Goal: Task Accomplishment & Management: Manage account settings

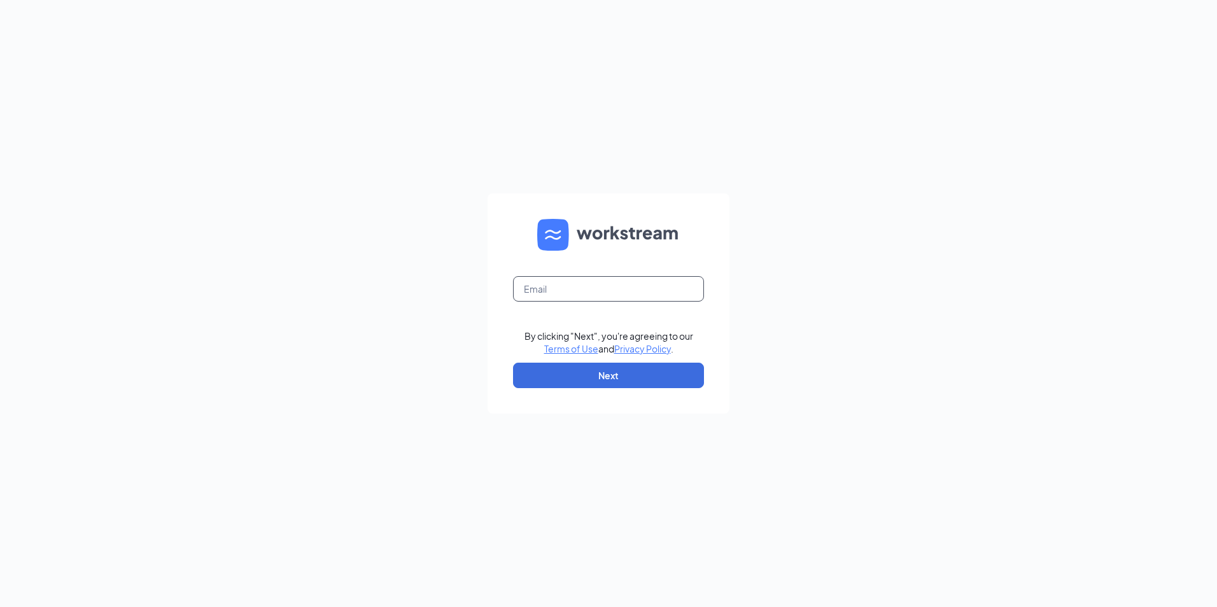
click at [560, 288] on input "text" at bounding box center [608, 288] width 191 height 25
type input "[EMAIL_ADDRESS][DOMAIN_NAME]"
click at [626, 380] on button "Next" at bounding box center [608, 375] width 191 height 25
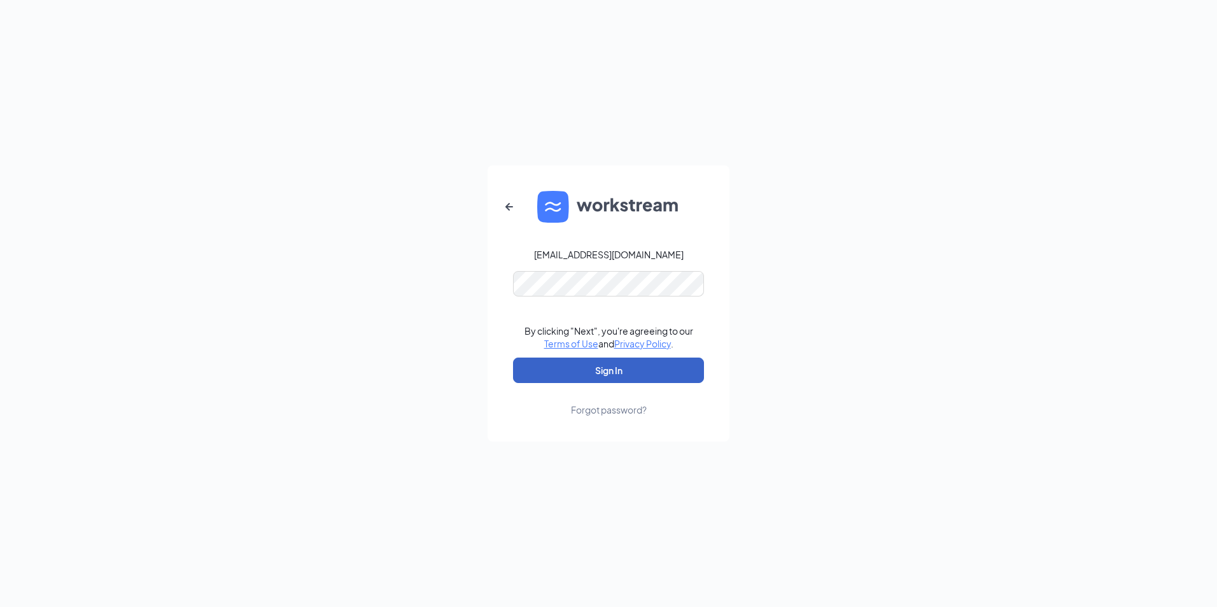
click at [591, 365] on button "Sign In" at bounding box center [608, 370] width 191 height 25
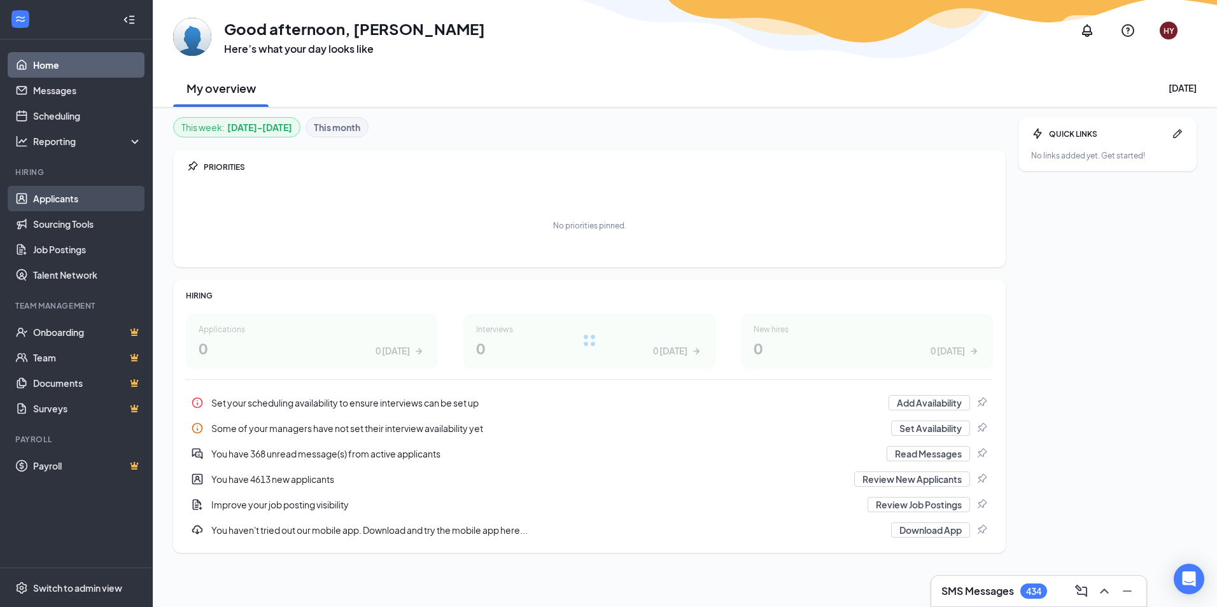
click at [45, 195] on link "Applicants" at bounding box center [87, 198] width 109 height 25
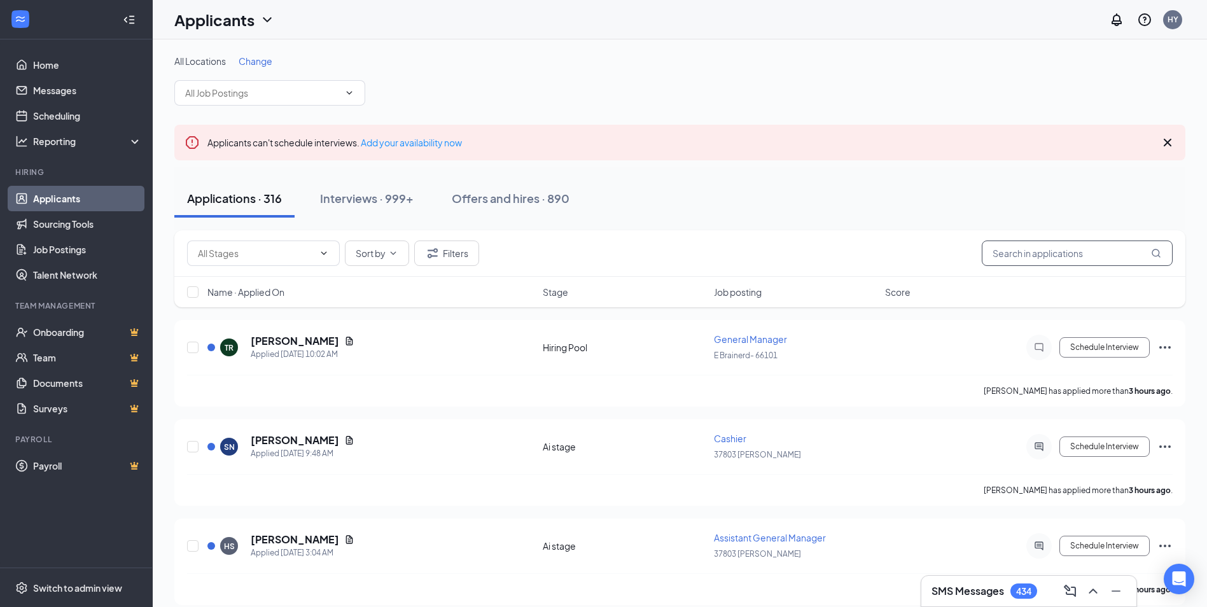
click at [1022, 257] on input "text" at bounding box center [1077, 253] width 191 height 25
click at [523, 194] on div "Offers and hires · 890" at bounding box center [511, 198] width 118 height 16
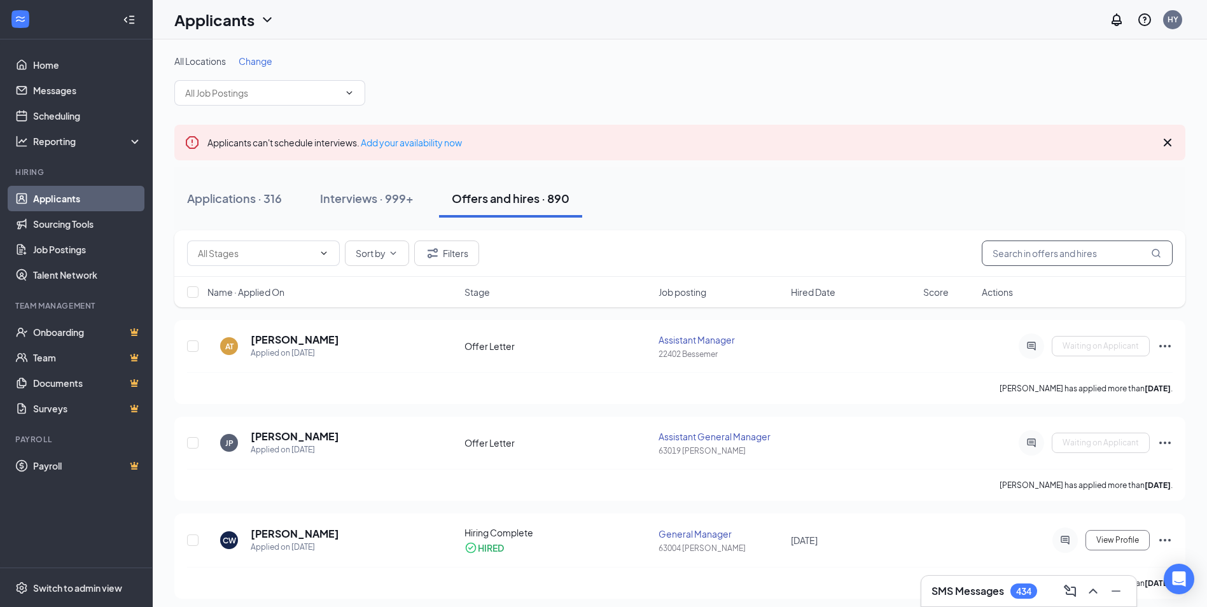
click at [1047, 243] on input "text" at bounding box center [1077, 253] width 191 height 25
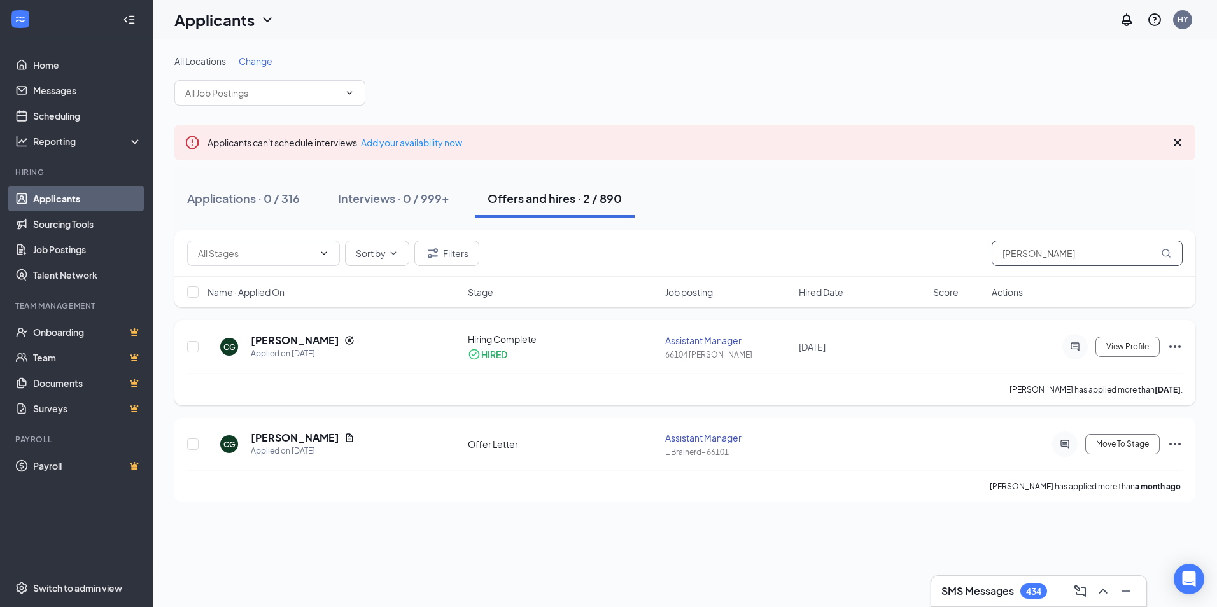
type input "[PERSON_NAME]"
click at [1171, 346] on icon "Ellipses" at bounding box center [1174, 346] width 15 height 15
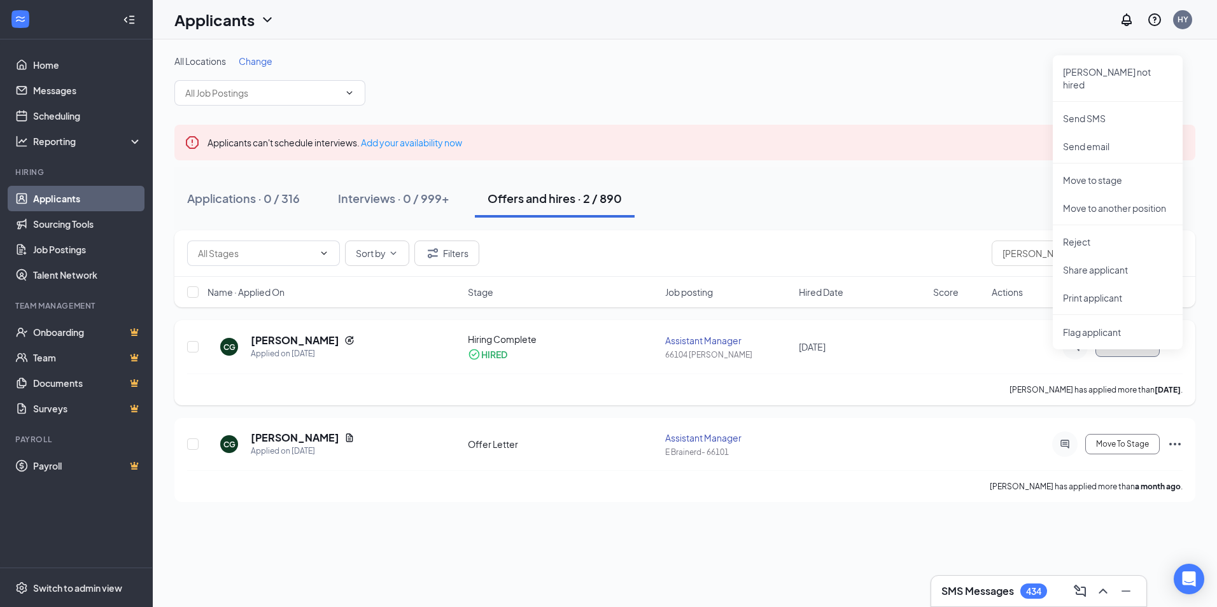
click at [1135, 346] on span "View Profile" at bounding box center [1127, 346] width 43 height 9
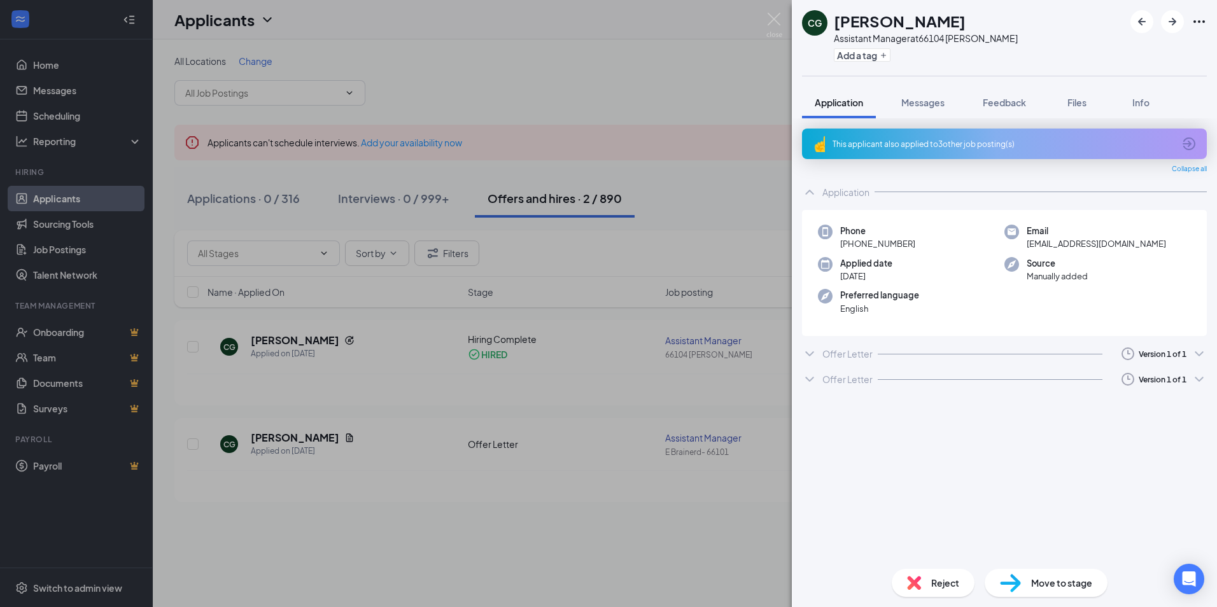
click at [812, 381] on icon "ChevronDown" at bounding box center [809, 379] width 15 height 15
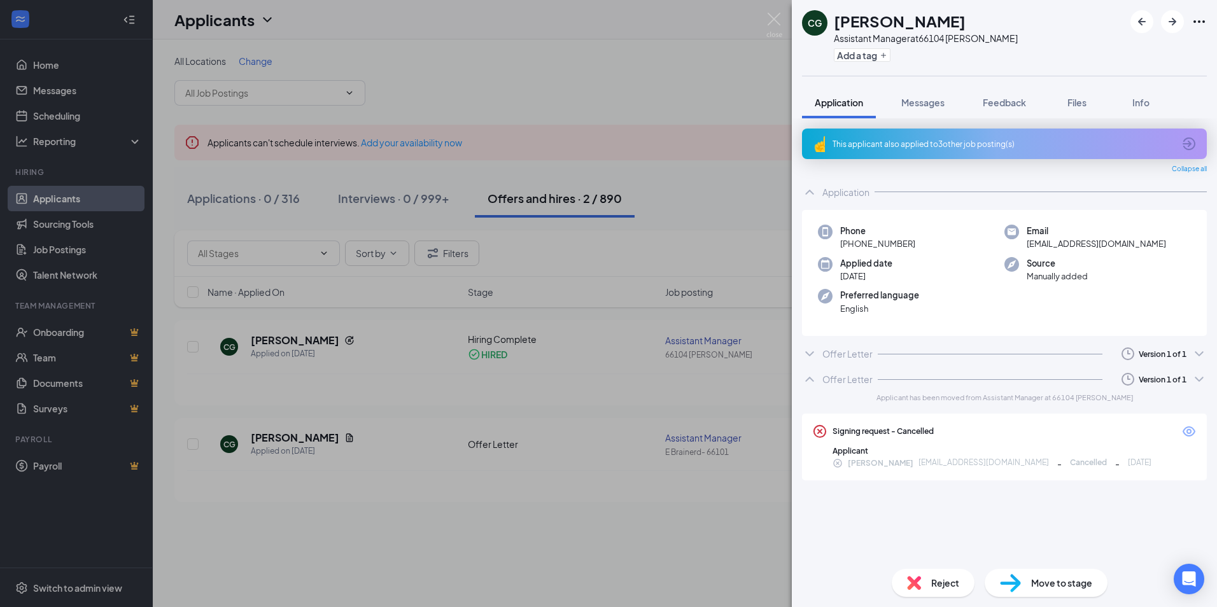
click at [812, 356] on icon "ChevronDown" at bounding box center [809, 353] width 15 height 15
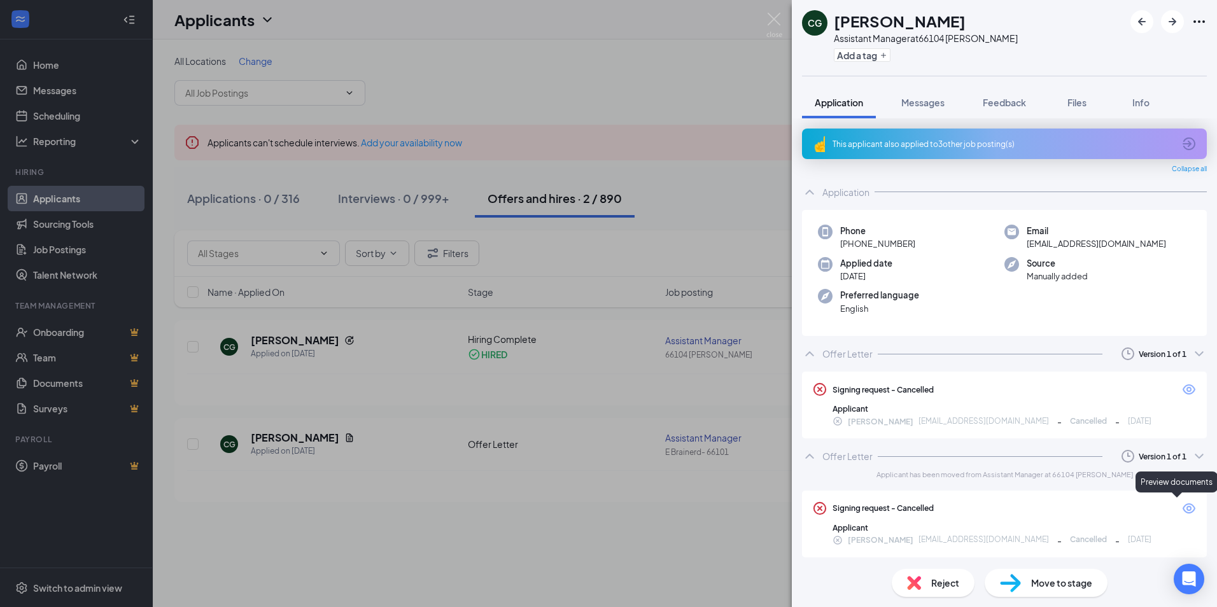
click at [1183, 507] on icon "Eye" at bounding box center [1189, 508] width 13 height 10
click at [1070, 106] on span "Files" at bounding box center [1076, 102] width 19 height 11
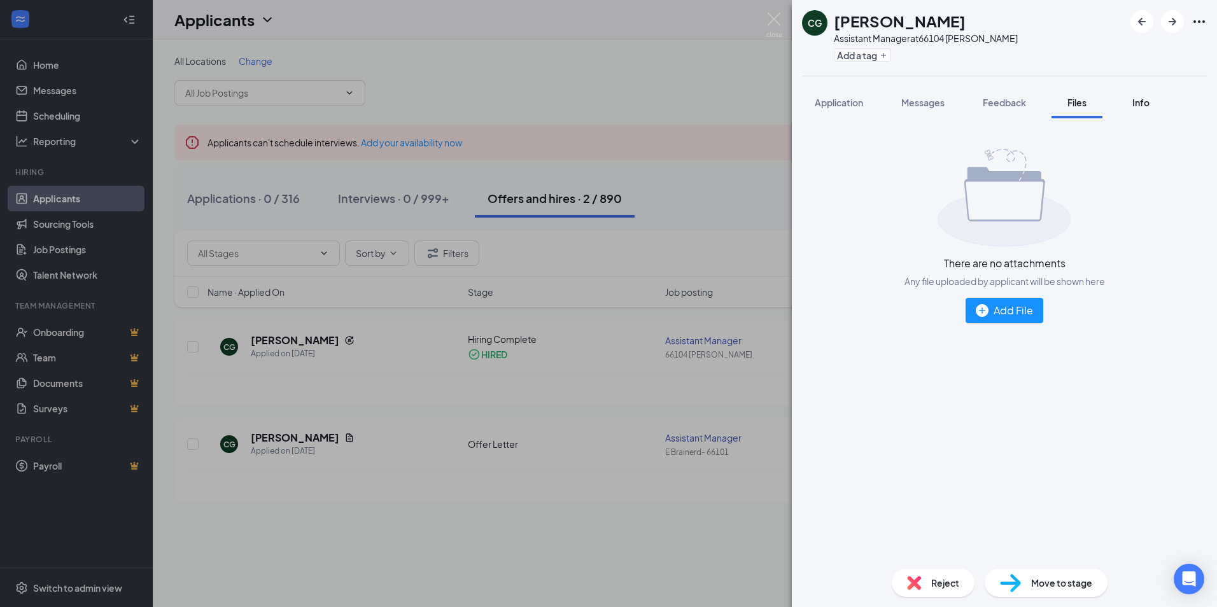
click at [1153, 102] on div "Info" at bounding box center [1140, 102] width 25 height 13
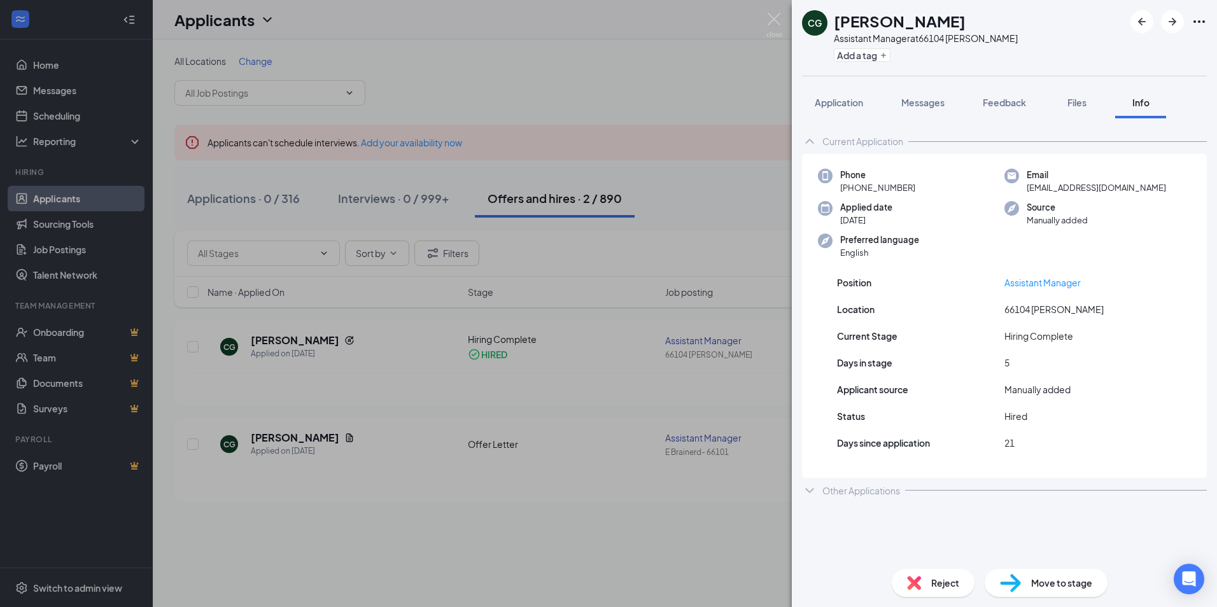
click at [809, 493] on icon "ChevronDown" at bounding box center [809, 490] width 15 height 15
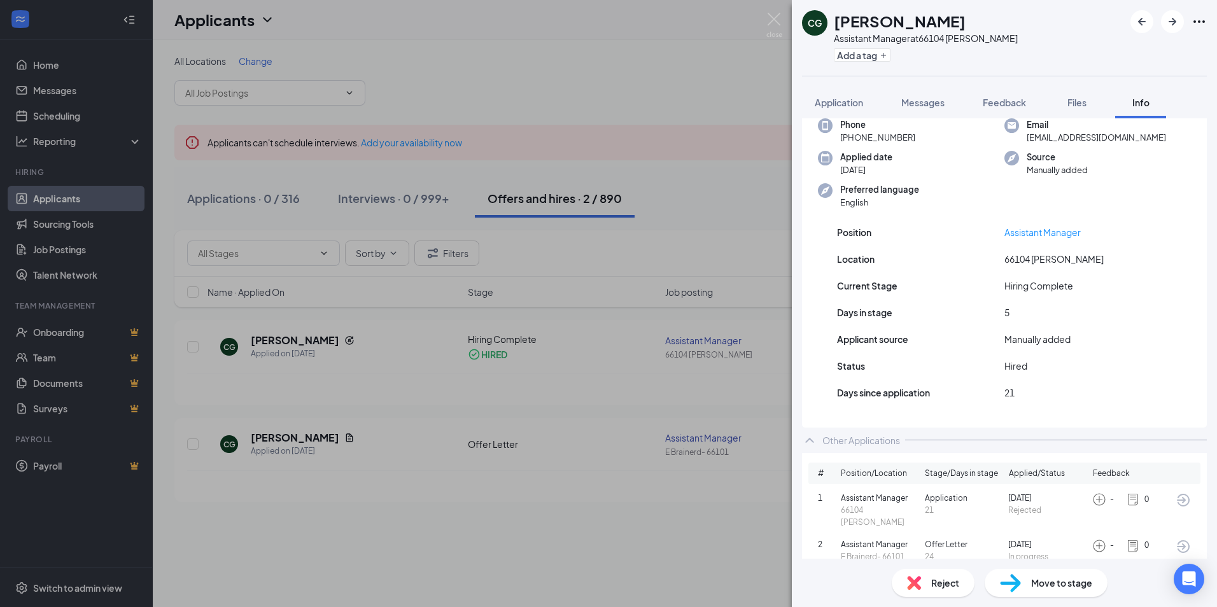
scroll to position [103, 0]
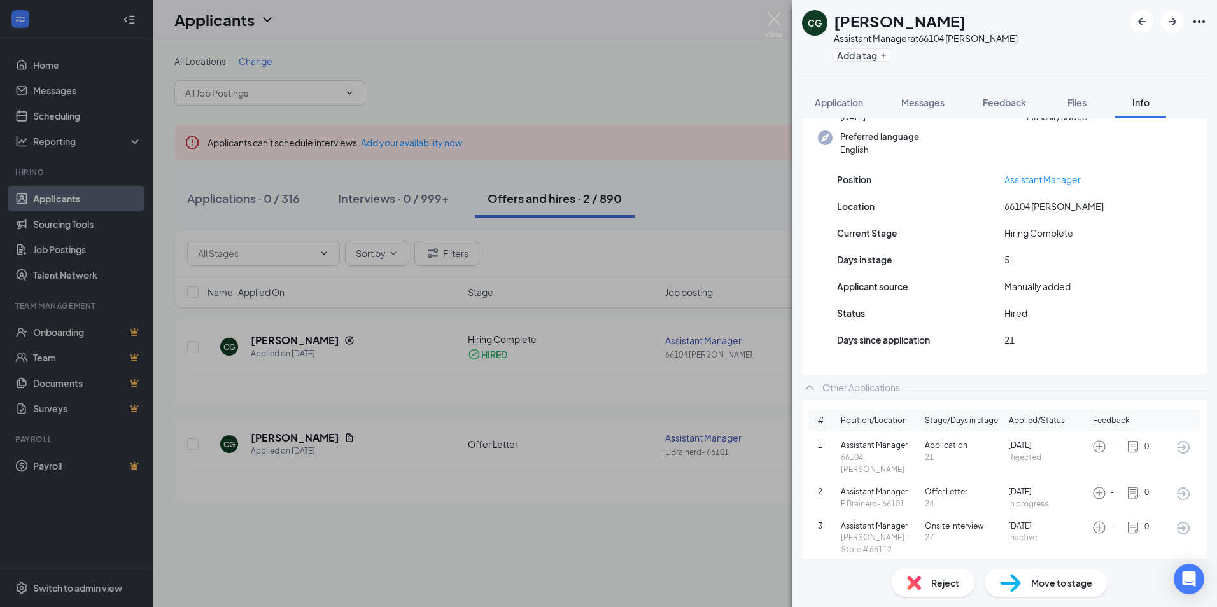
click at [1126, 486] on img at bounding box center [1133, 493] width 14 height 14
click at [845, 104] on span "Application" at bounding box center [839, 102] width 48 height 11
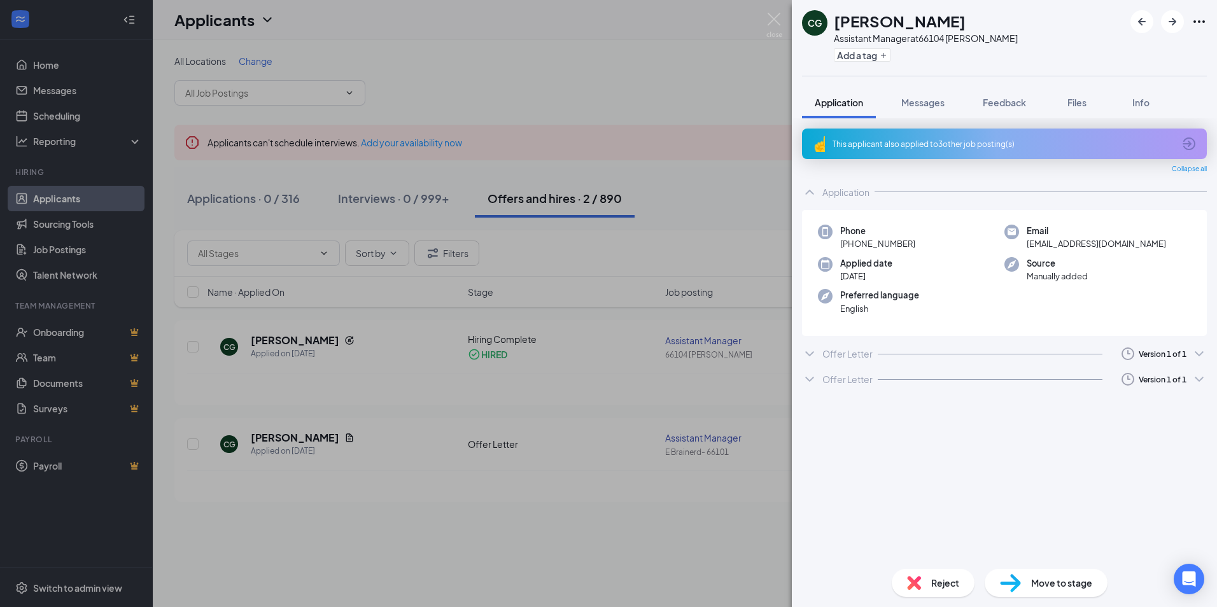
click at [811, 356] on icon "ChevronDown" at bounding box center [809, 353] width 15 height 15
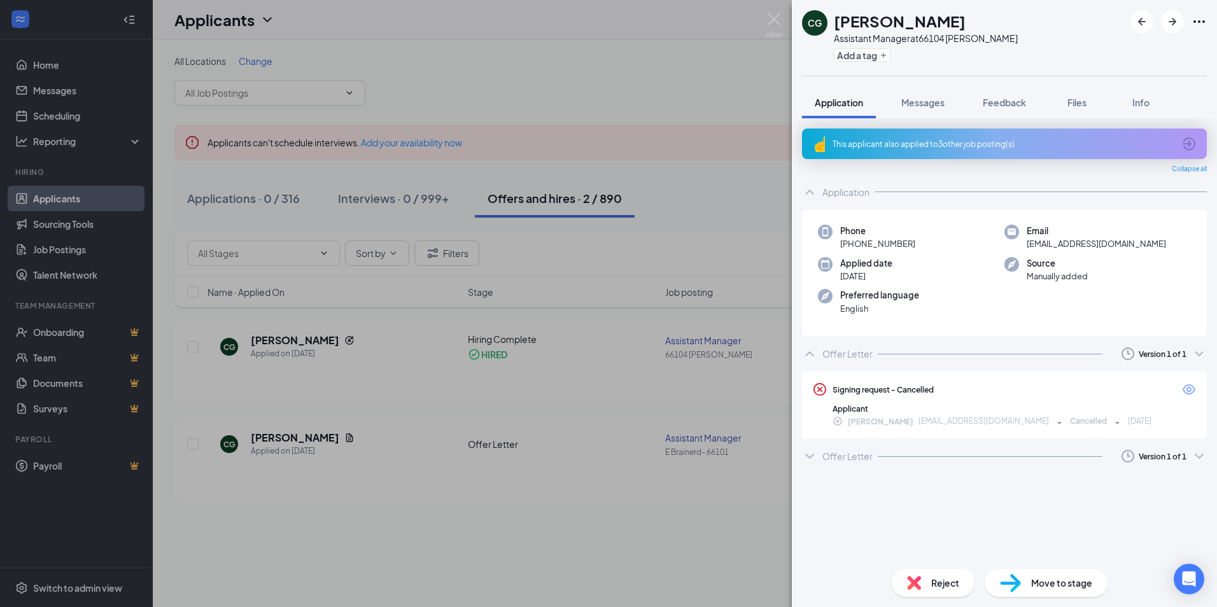
click at [713, 194] on div "CG [PERSON_NAME] Assistant Manager at 66104 [PERSON_NAME] Add a tag Application…" at bounding box center [608, 303] width 1217 height 607
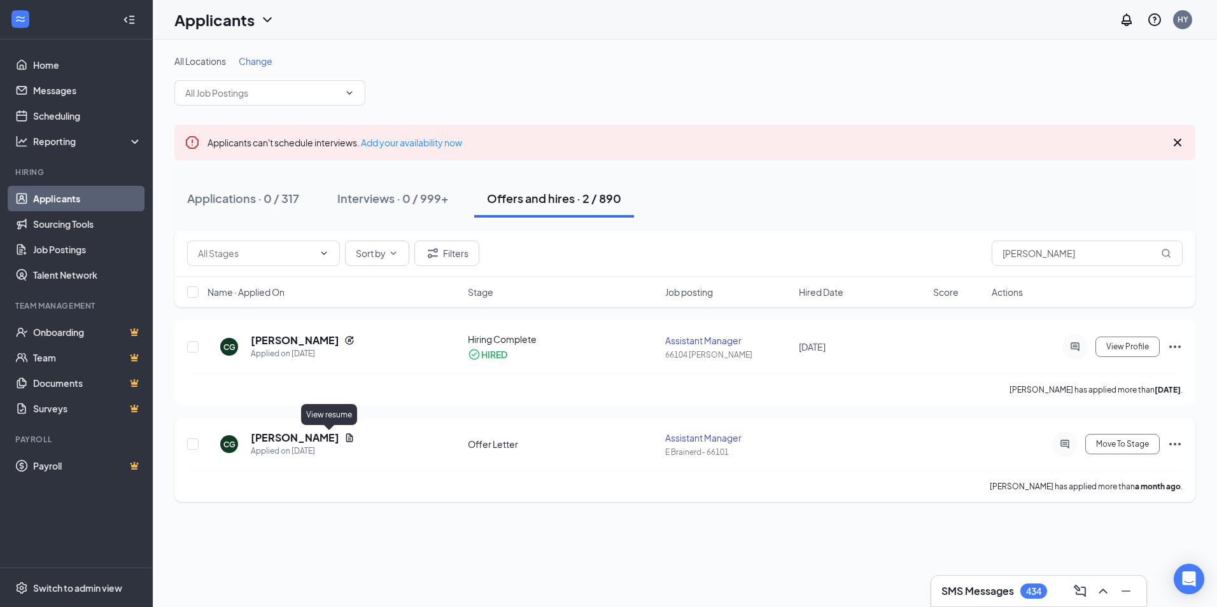
click at [344, 439] on icon "Document" at bounding box center [349, 438] width 10 height 10
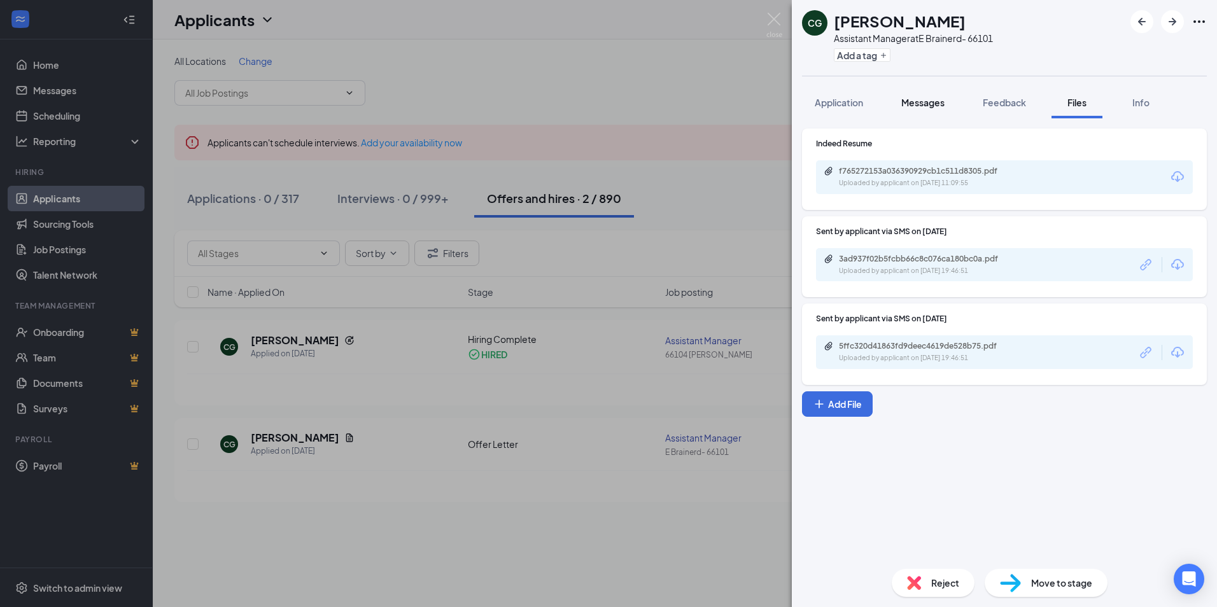
click at [917, 106] on span "Messages" at bounding box center [922, 102] width 43 height 11
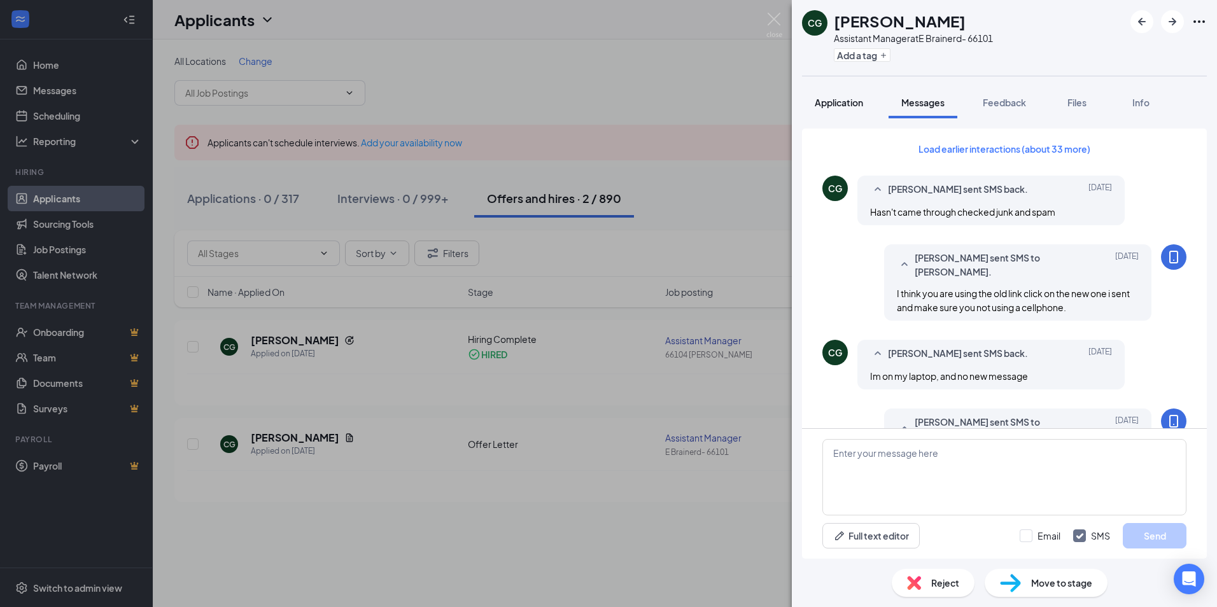
click at [846, 103] on span "Application" at bounding box center [839, 102] width 48 height 11
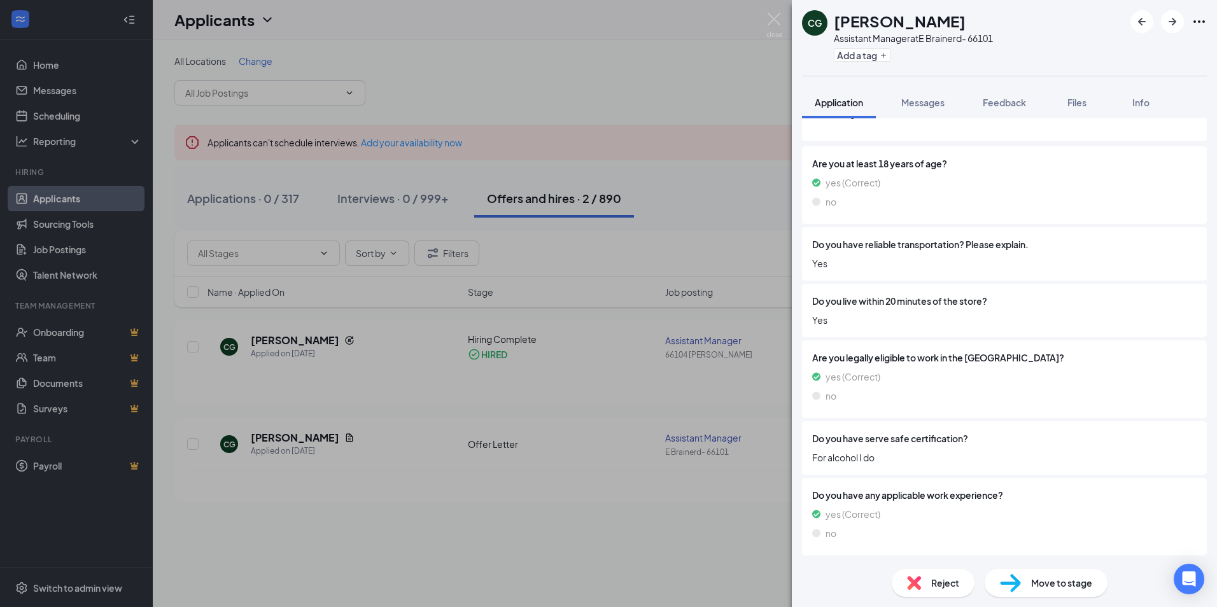
scroll to position [369, 0]
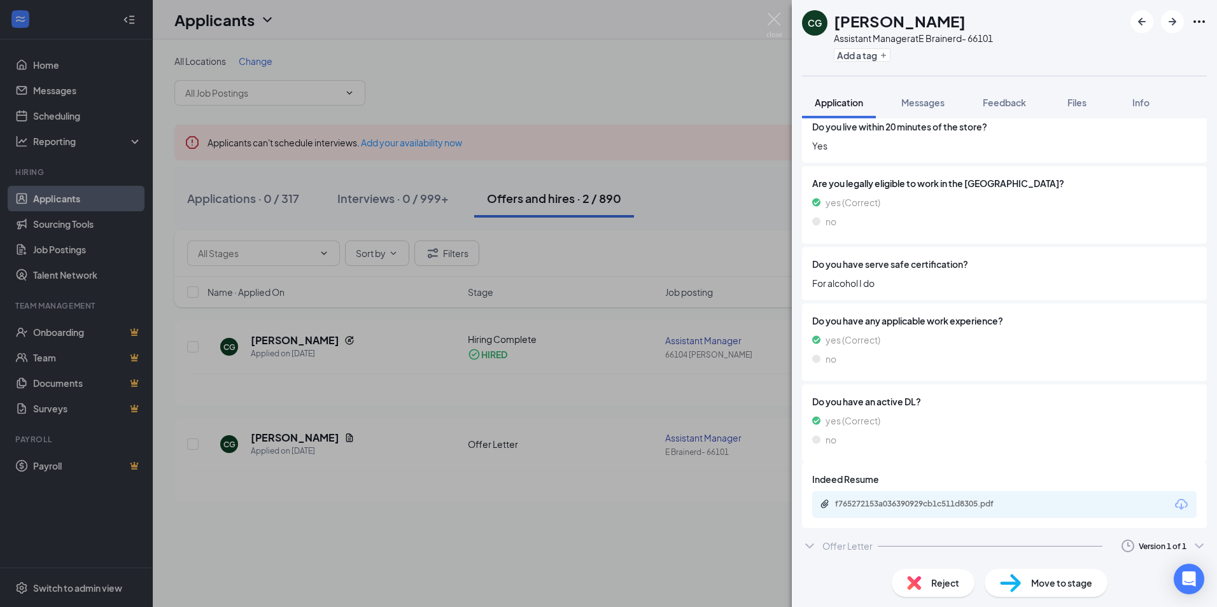
click at [811, 551] on icon "ChevronDown" at bounding box center [809, 546] width 15 height 15
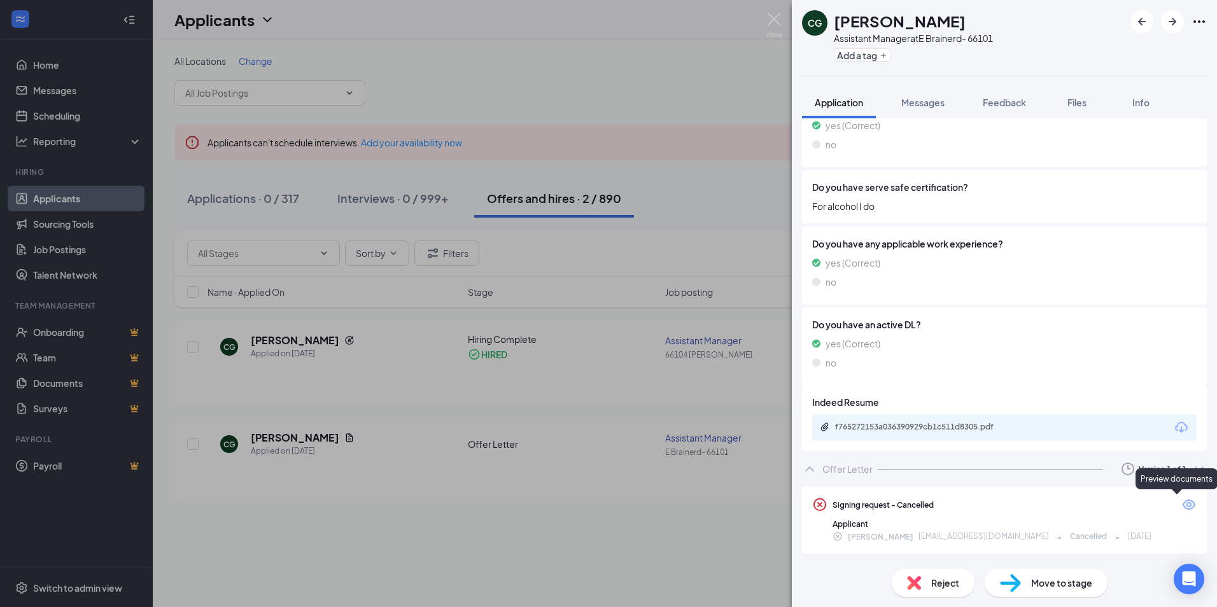
click at [1183, 503] on icon "Eye" at bounding box center [1189, 505] width 13 height 10
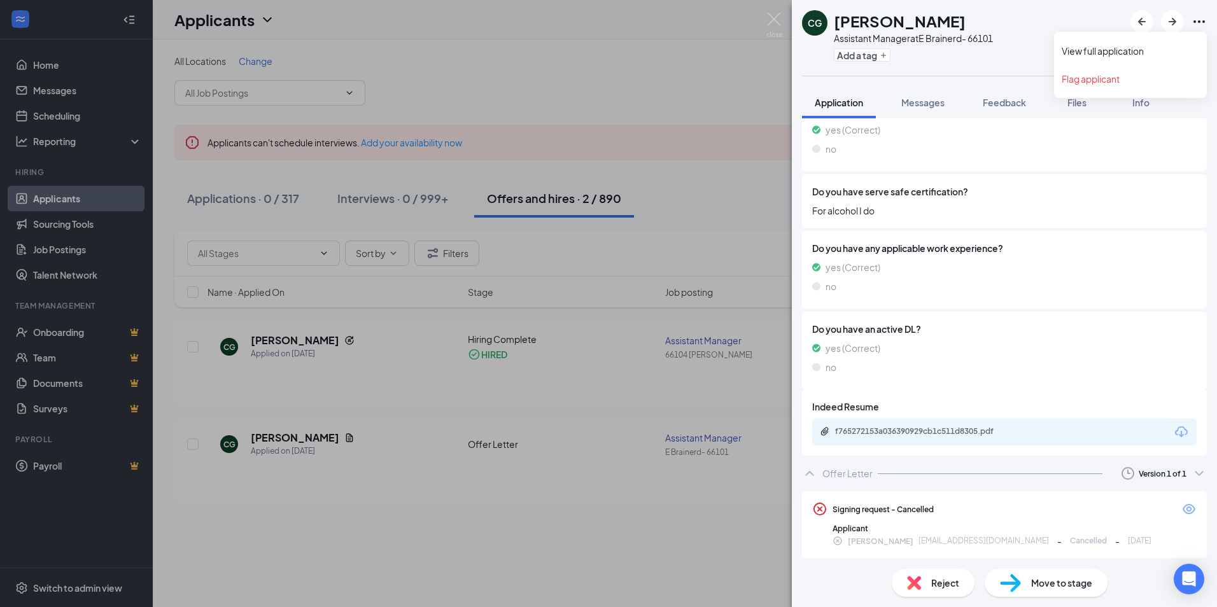
click at [1197, 22] on icon "Ellipses" at bounding box center [1199, 21] width 15 height 15
click at [614, 73] on div "CG [PERSON_NAME] Assistant Manager at E Brainerd- 66101 Add a tag Application M…" at bounding box center [608, 303] width 1217 height 607
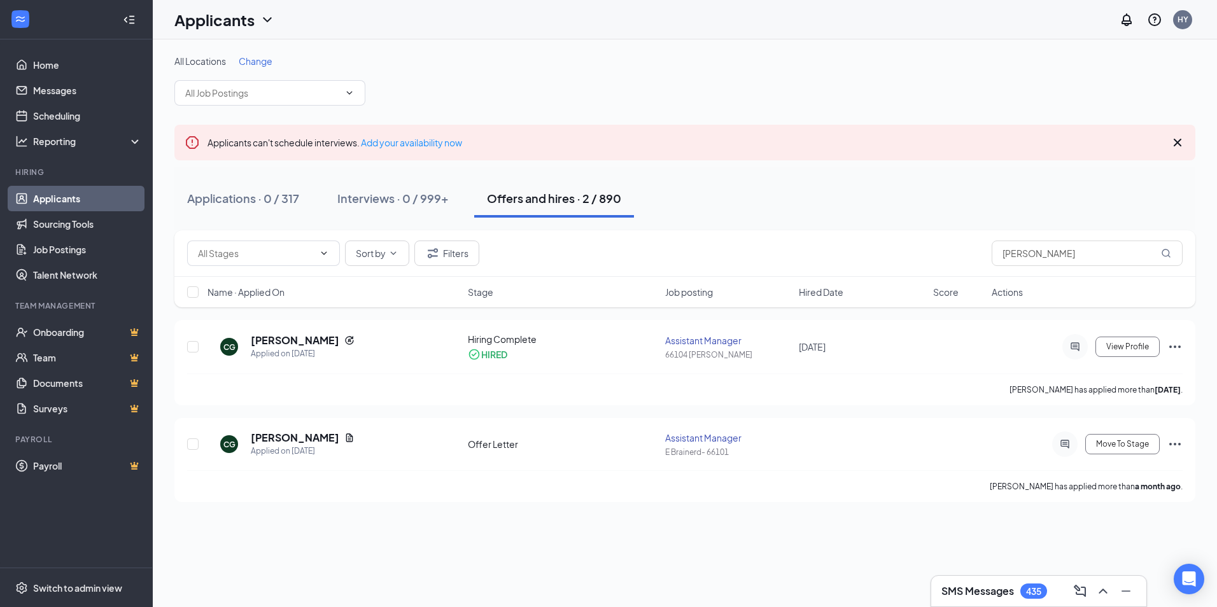
click at [85, 201] on link "Applicants" at bounding box center [87, 198] width 109 height 25
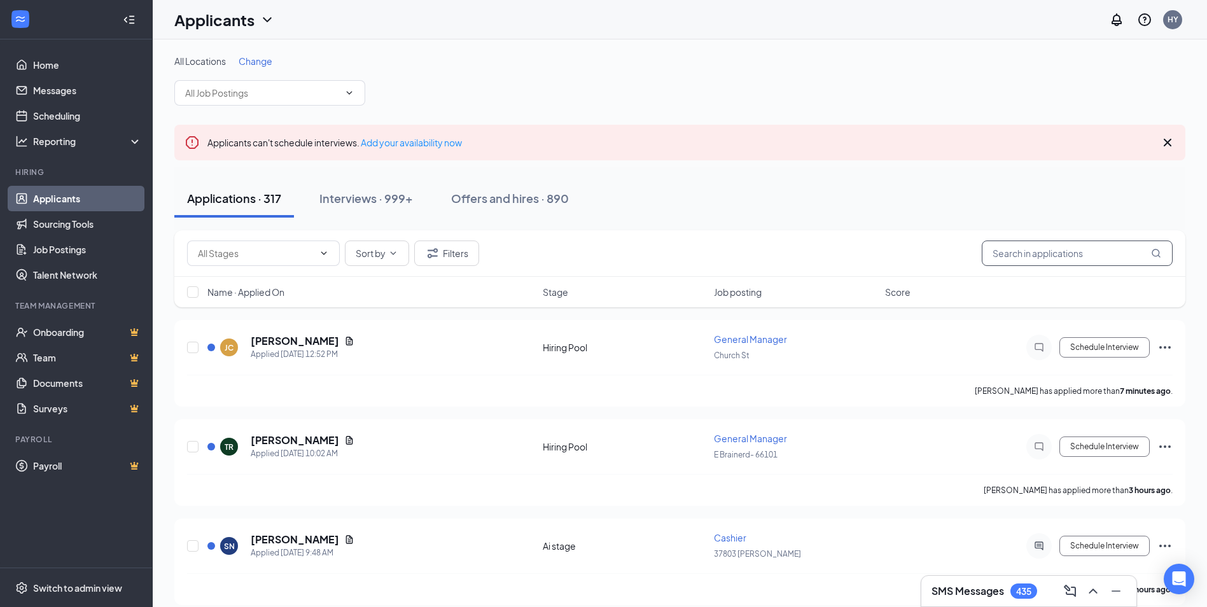
click at [1051, 245] on input "text" at bounding box center [1077, 253] width 191 height 25
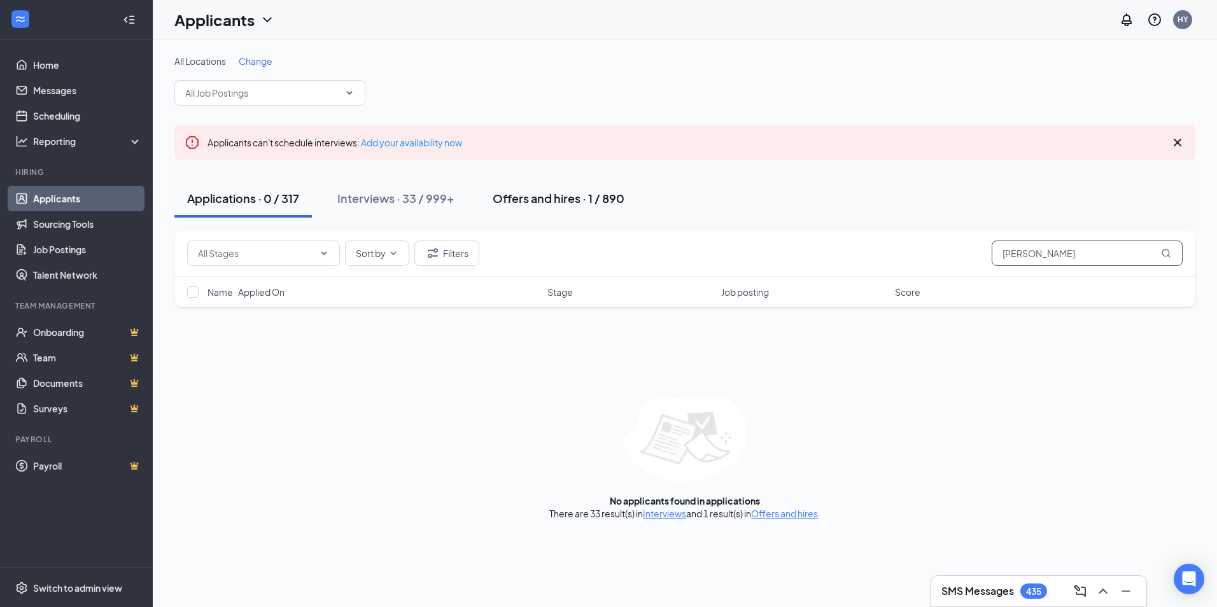
type input "[PERSON_NAME]"
click at [575, 201] on div "Offers and hires · 1 / 890" at bounding box center [559, 198] width 132 height 16
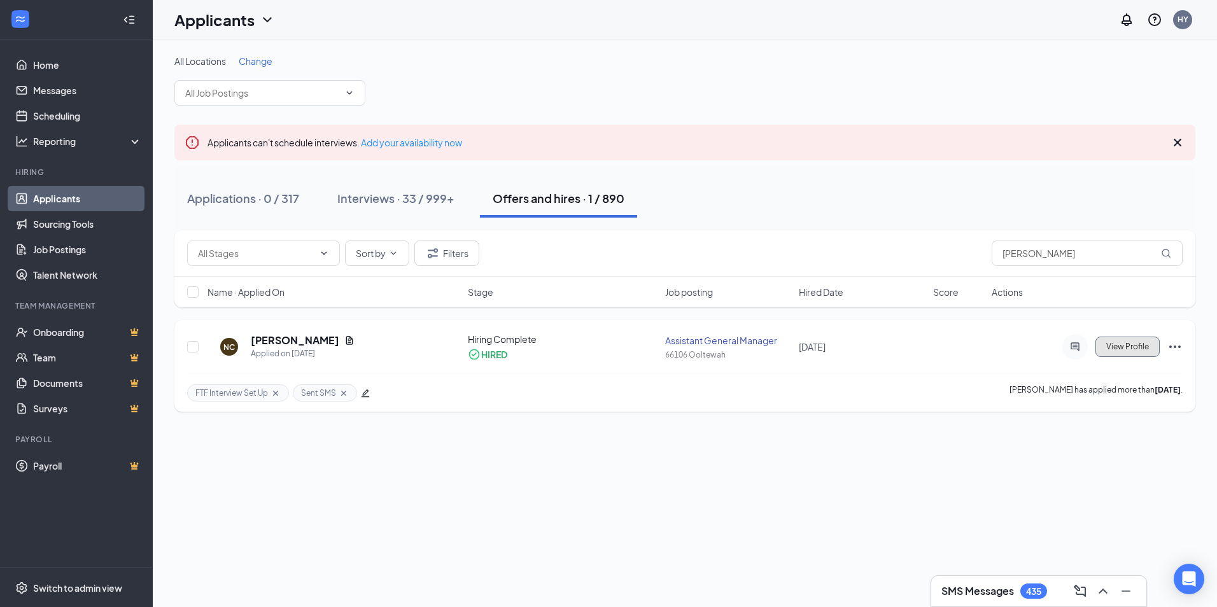
click at [1129, 342] on span "View Profile" at bounding box center [1127, 346] width 43 height 9
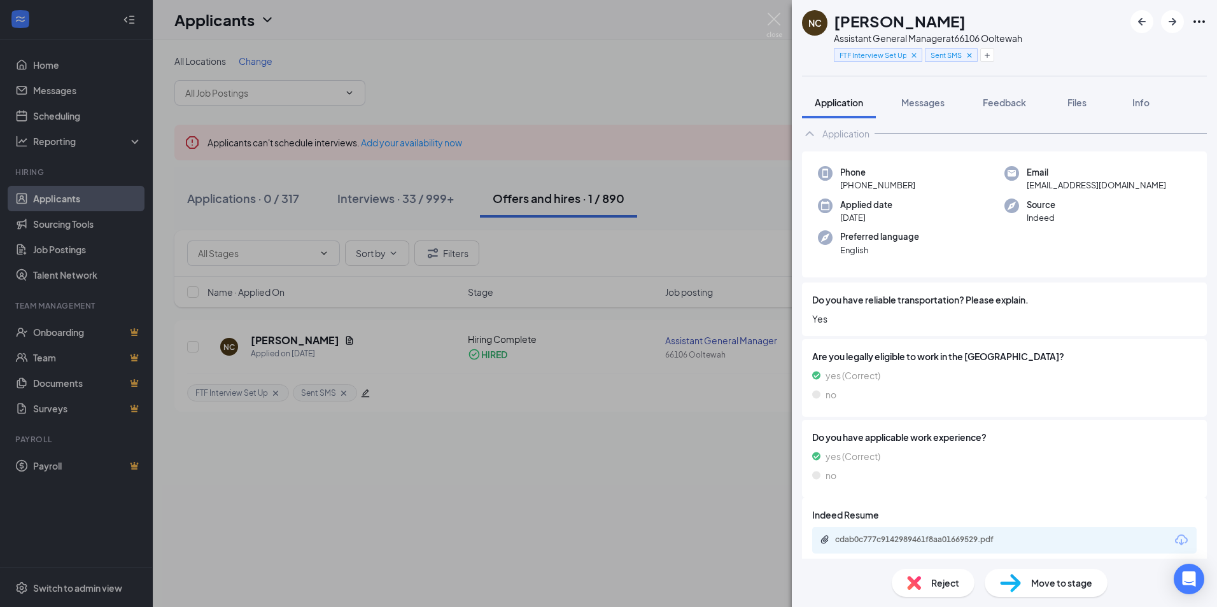
scroll to position [33, 0]
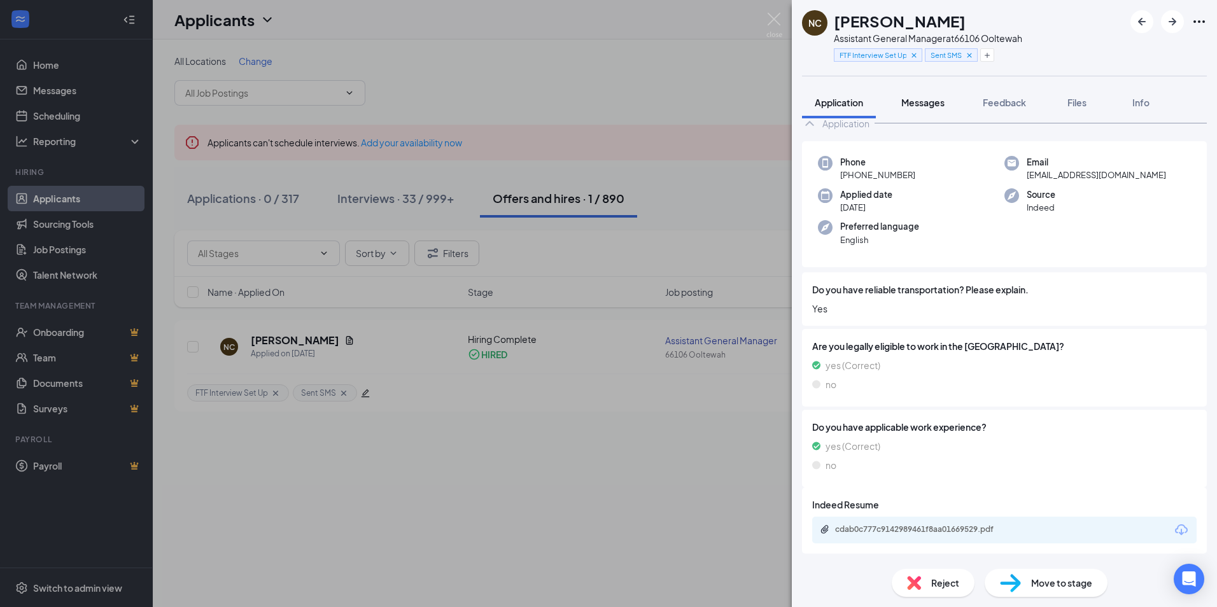
click at [935, 96] on div "Messages" at bounding box center [922, 102] width 43 height 13
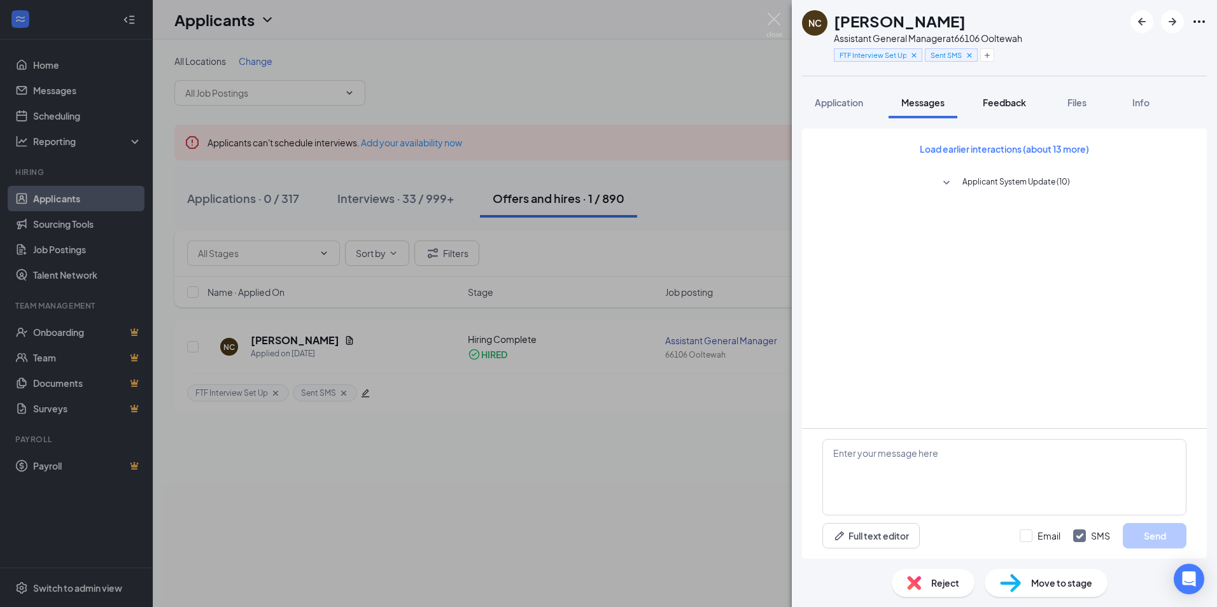
click at [1008, 99] on span "Feedback" at bounding box center [1004, 102] width 43 height 11
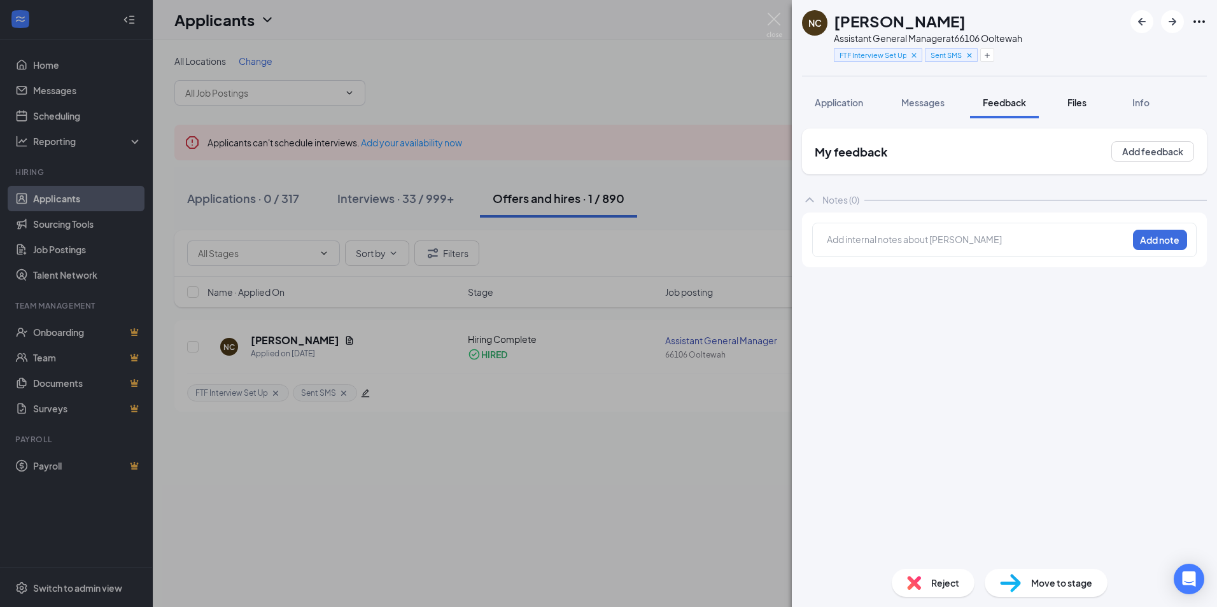
click at [1059, 99] on button "Files" at bounding box center [1077, 103] width 51 height 32
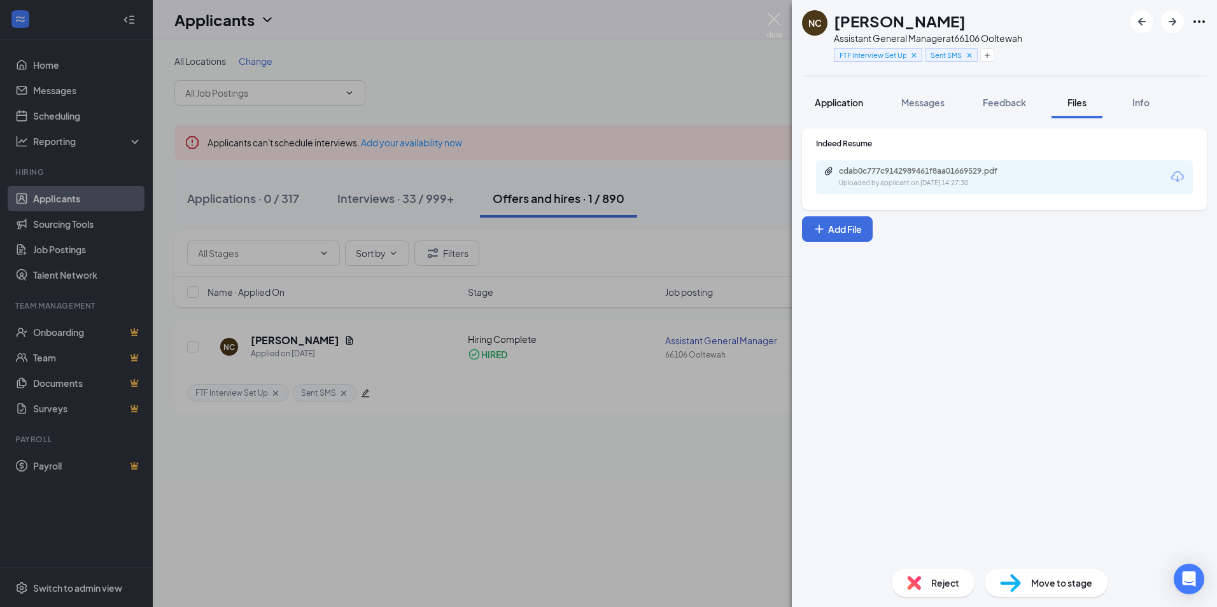
click at [848, 109] on button "Application" at bounding box center [839, 103] width 74 height 32
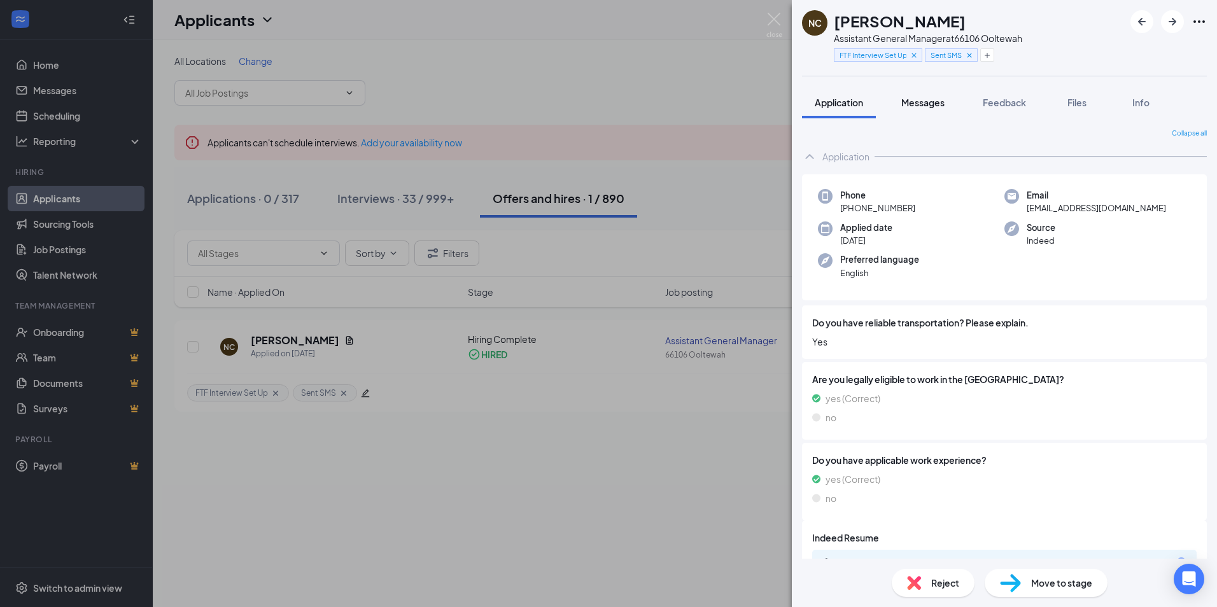
click at [922, 100] on span "Messages" at bounding box center [922, 102] width 43 height 11
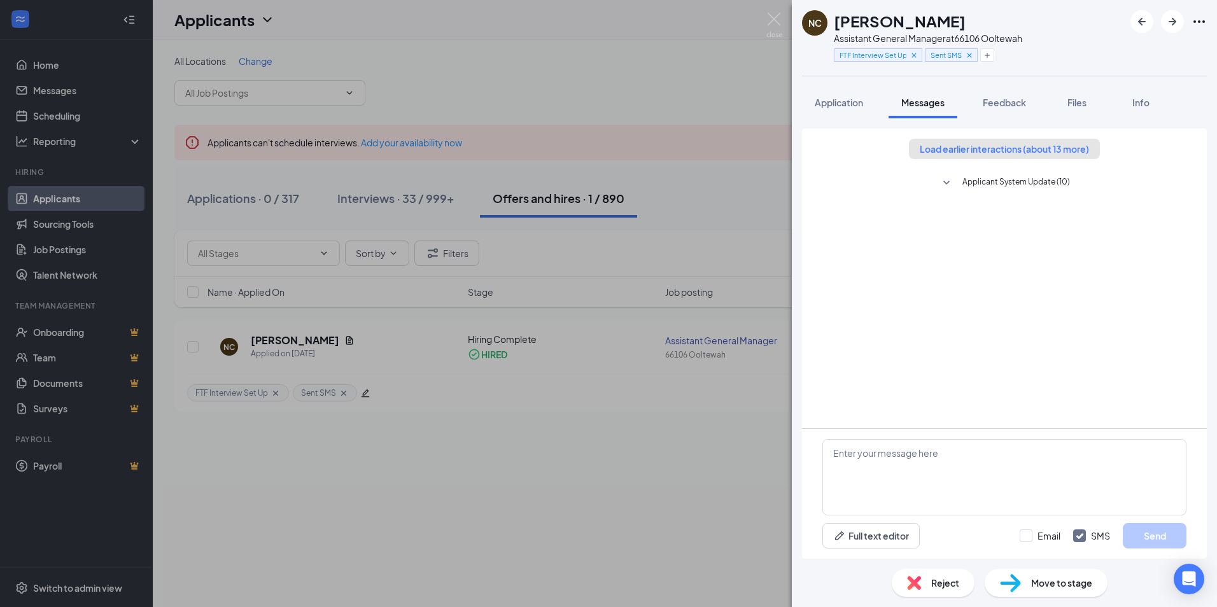
click at [948, 155] on button "Load earlier interactions (about 13 more)" at bounding box center [1004, 149] width 191 height 20
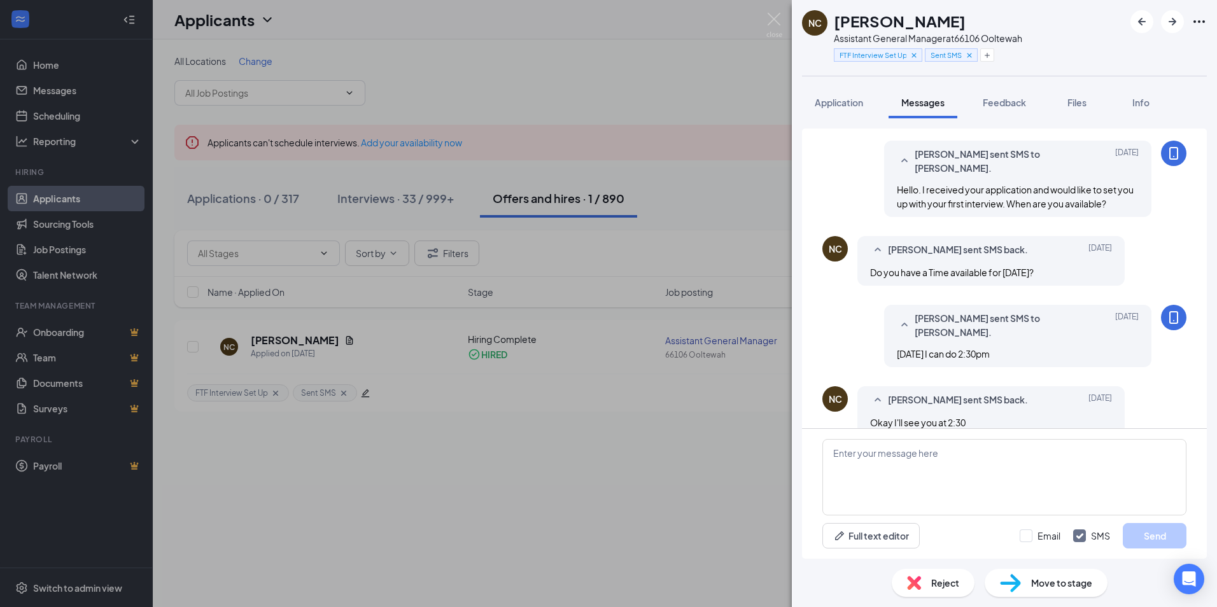
scroll to position [179, 0]
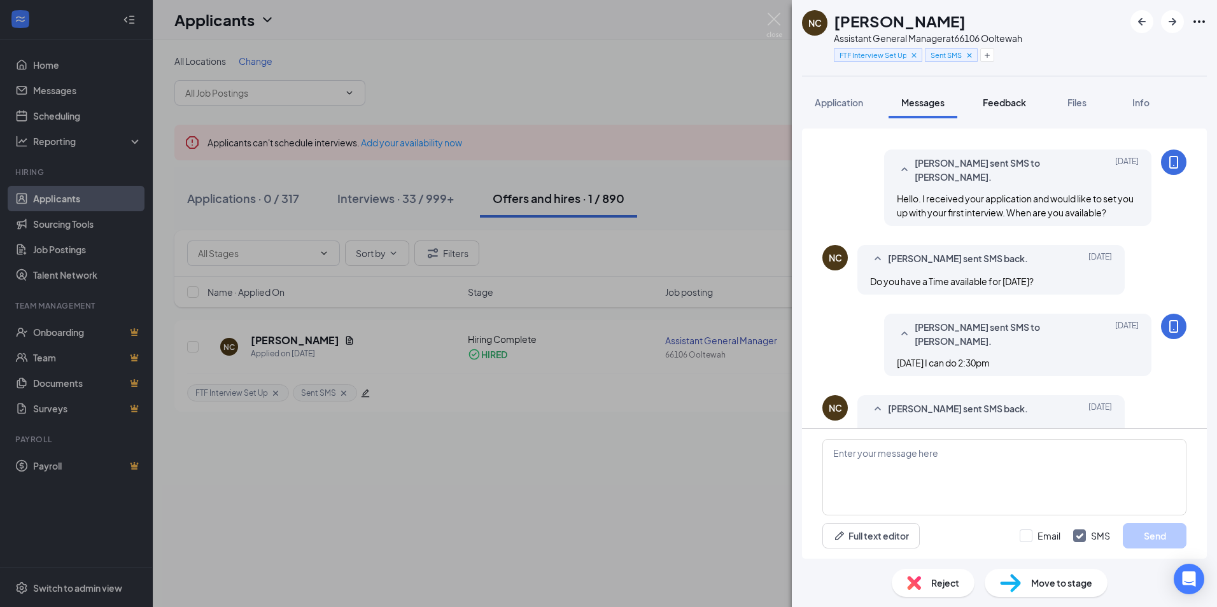
click at [994, 105] on span "Feedback" at bounding box center [1004, 102] width 43 height 11
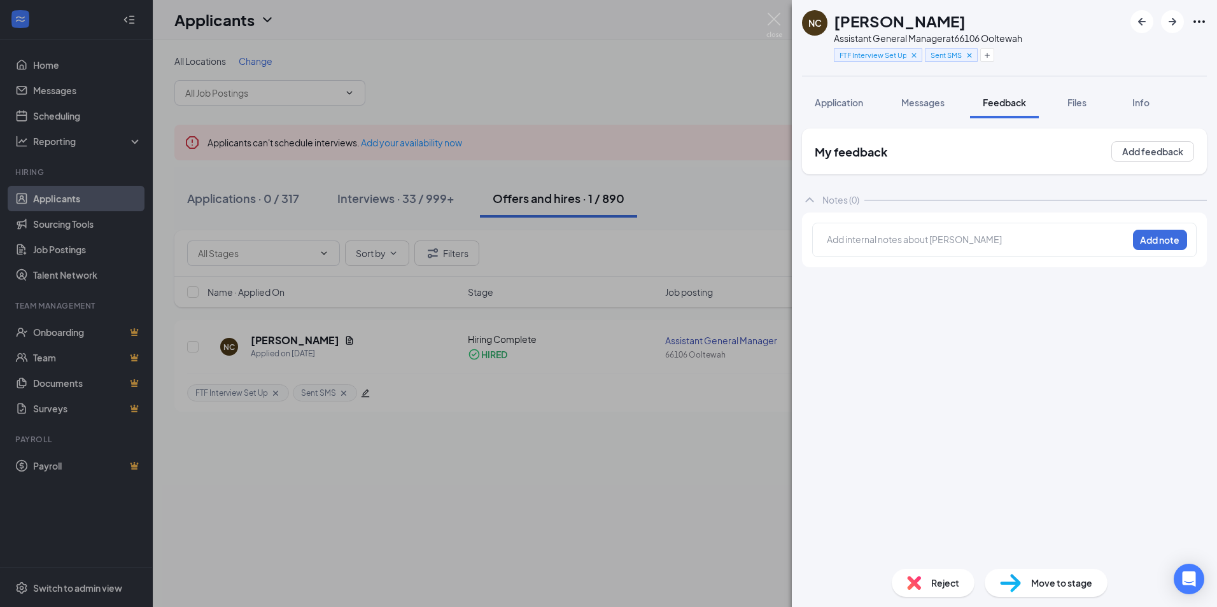
click at [391, 458] on div "NC [PERSON_NAME] Assistant General Manager at 66106 [PERSON_NAME] FTF Interview…" at bounding box center [608, 303] width 1217 height 607
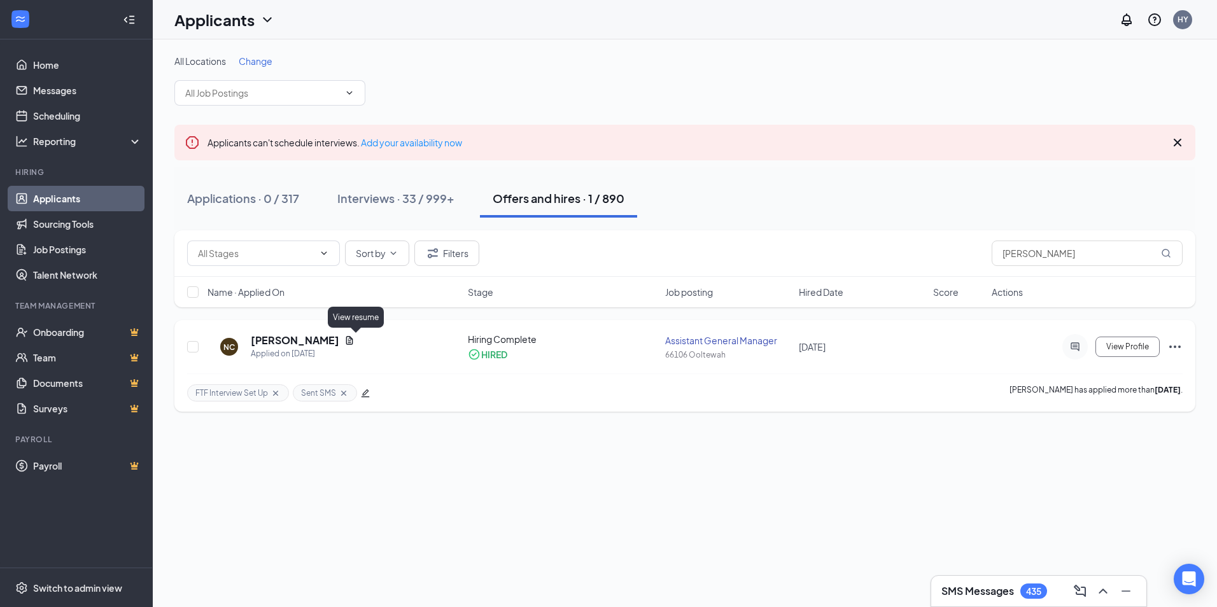
click at [353, 342] on icon "Document" at bounding box center [349, 340] width 7 height 8
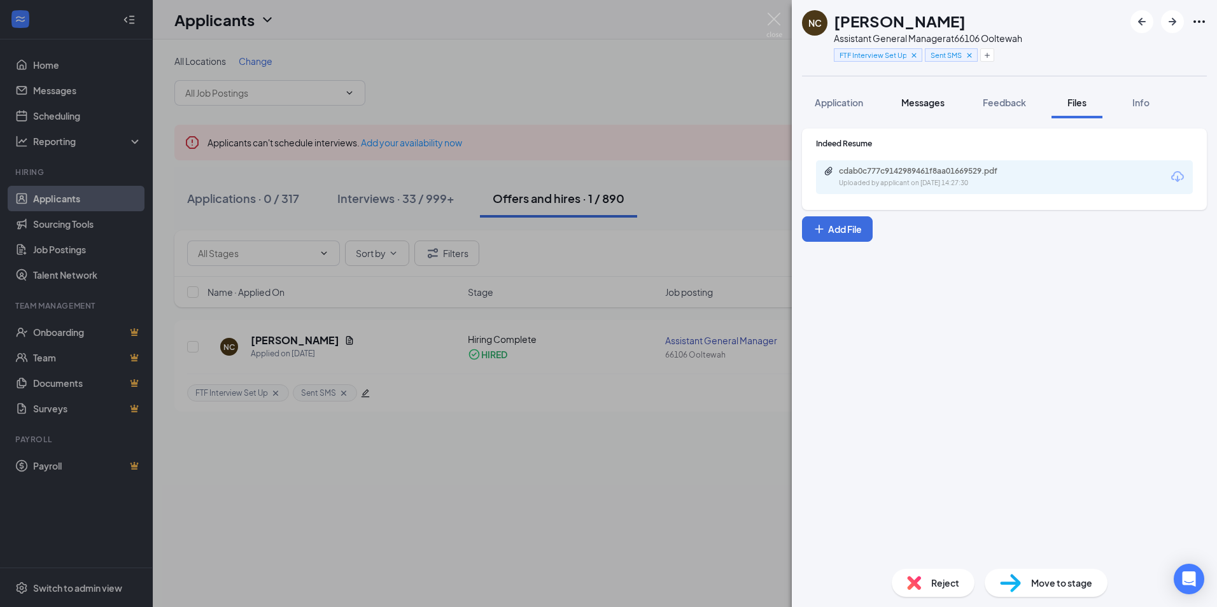
drag, startPoint x: 918, startPoint y: 106, endPoint x: 906, endPoint y: 105, distance: 12.1
click at [918, 106] on span "Messages" at bounding box center [922, 102] width 43 height 11
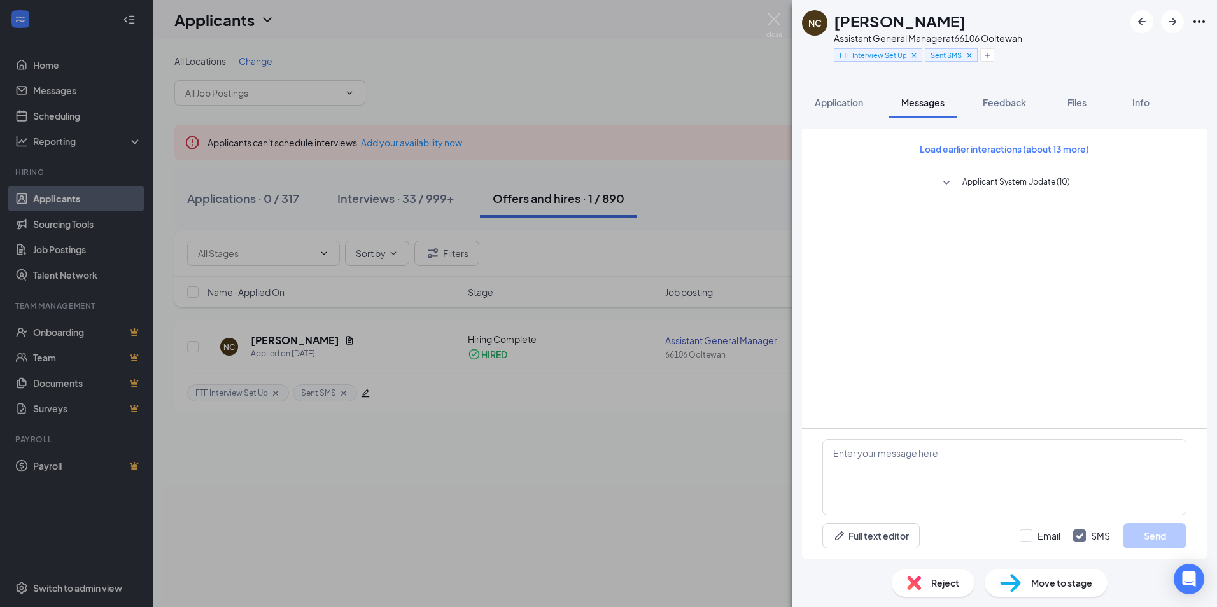
click at [509, 486] on div "NC [PERSON_NAME] Assistant General Manager at 66106 Ooltewah FTF Interview Set …" at bounding box center [608, 303] width 1217 height 607
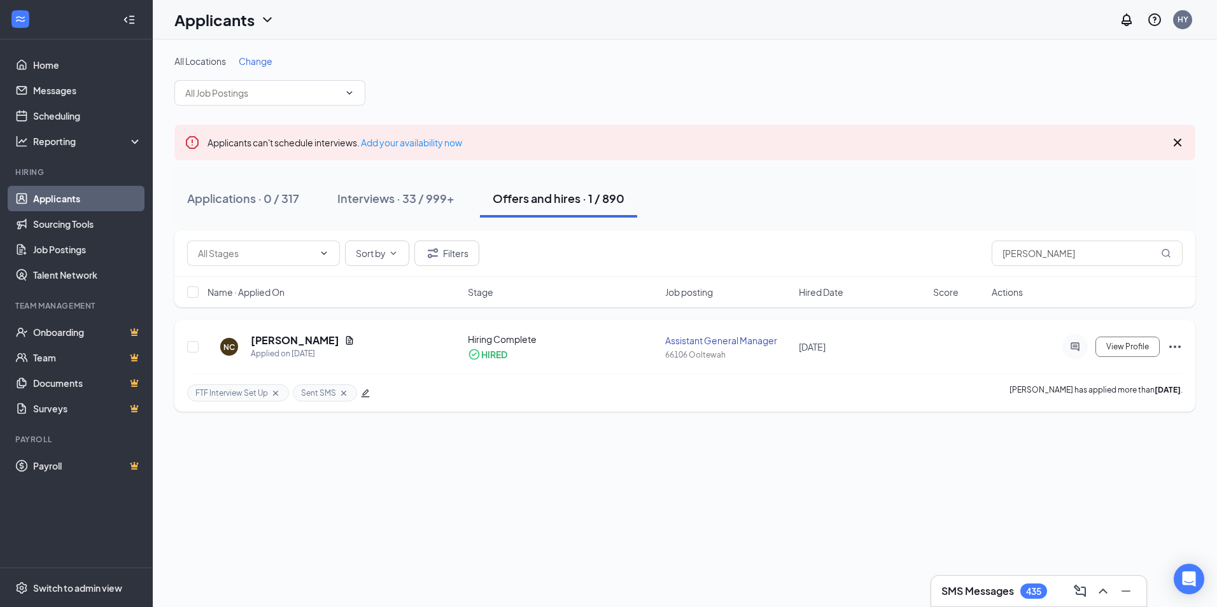
click at [1178, 346] on icon "Ellipses" at bounding box center [1174, 346] width 15 height 15
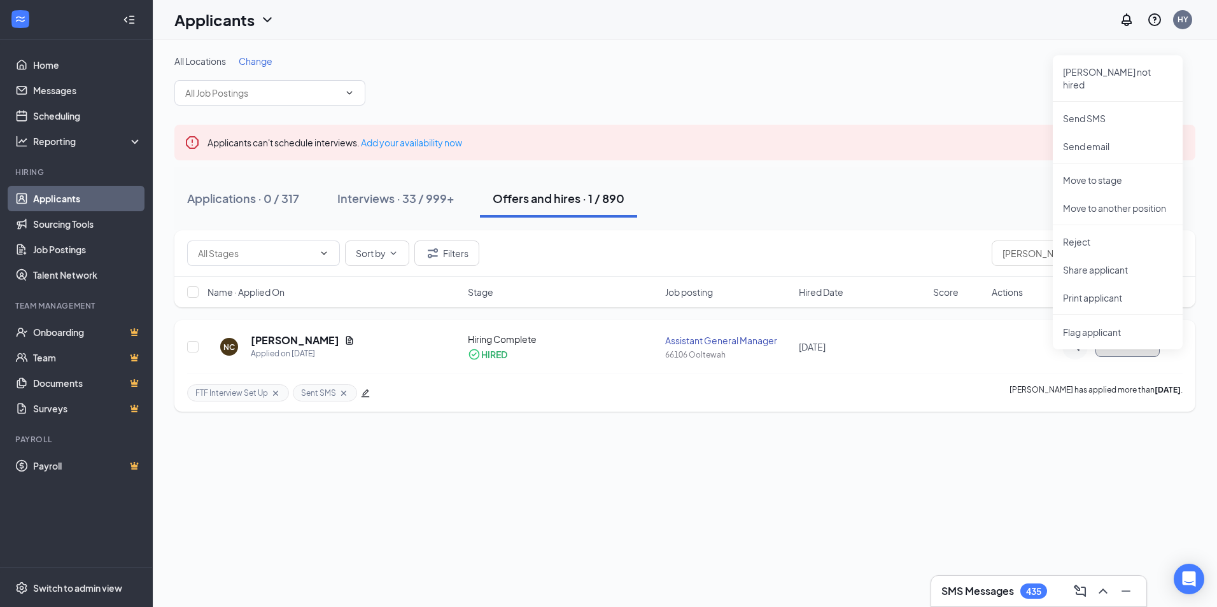
click at [1132, 344] on span "View Profile" at bounding box center [1127, 346] width 43 height 9
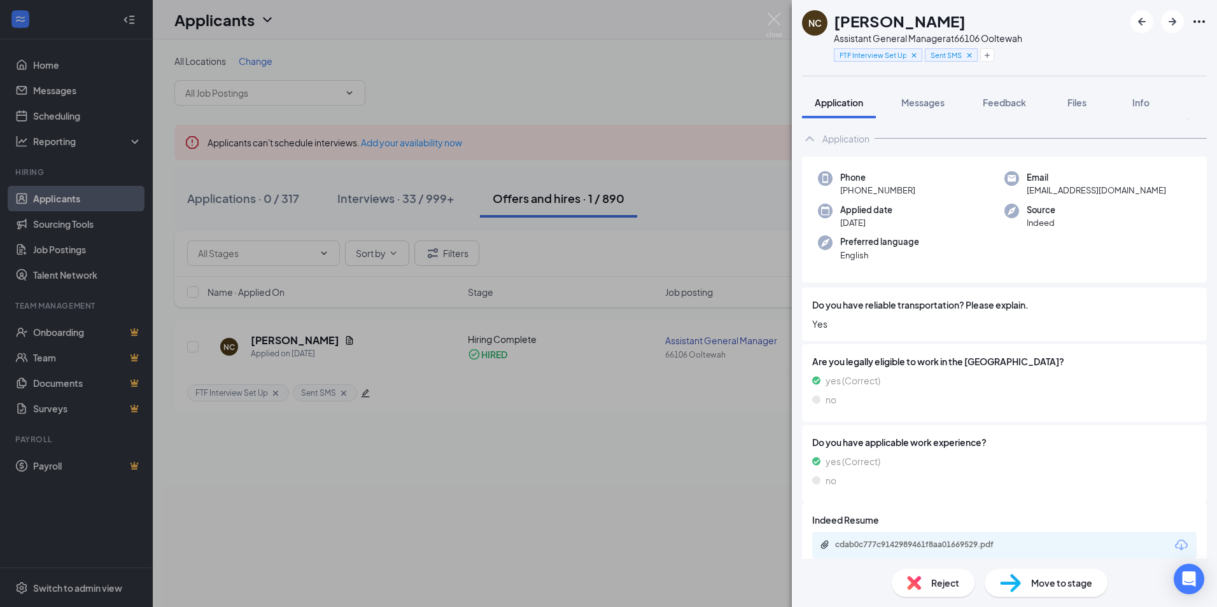
scroll to position [33, 0]
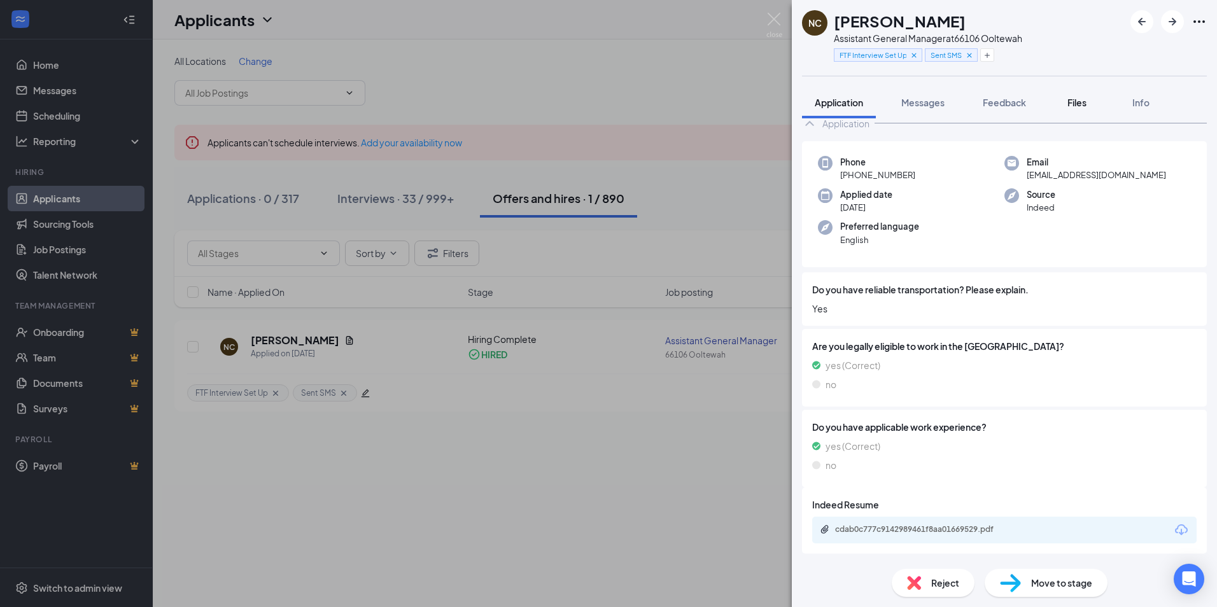
click at [1080, 99] on span "Files" at bounding box center [1076, 102] width 19 height 11
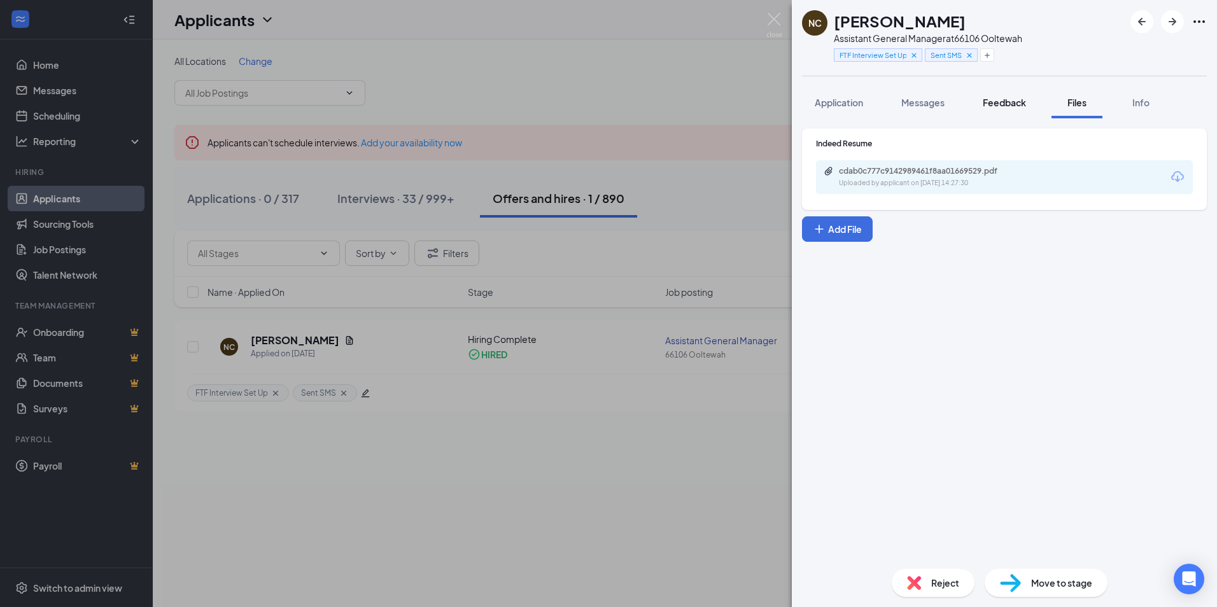
click at [997, 97] on span "Feedback" at bounding box center [1004, 102] width 43 height 11
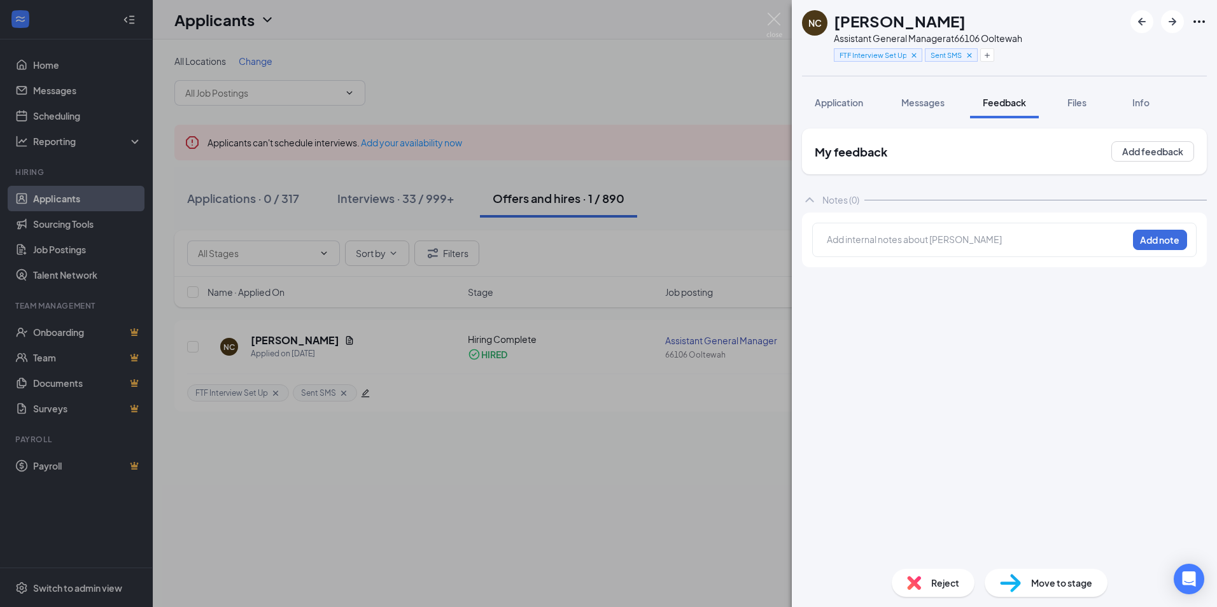
click at [924, 101] on span "Messages" at bounding box center [922, 102] width 43 height 11
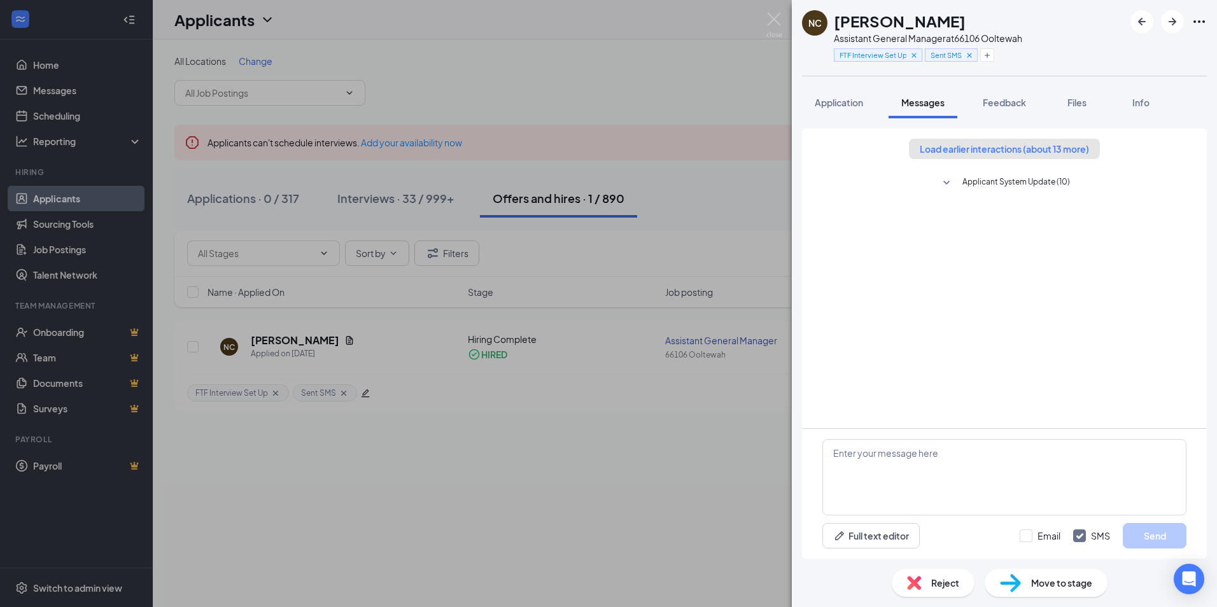
click at [937, 148] on button "Load earlier interactions (about 13 more)" at bounding box center [1004, 149] width 191 height 20
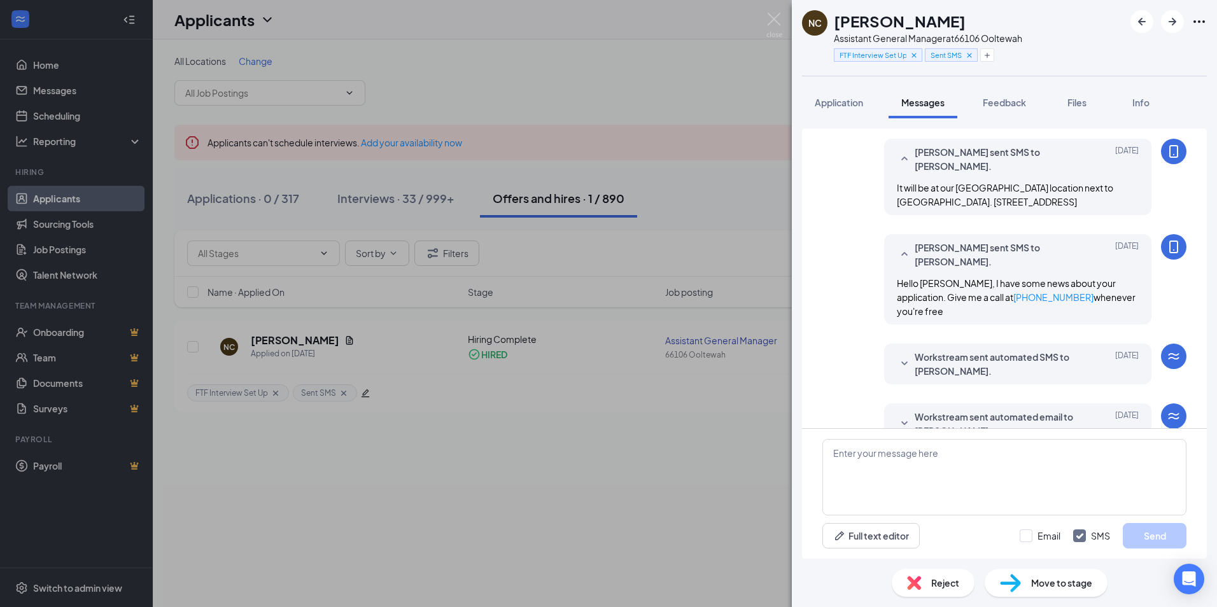
scroll to position [624, 0]
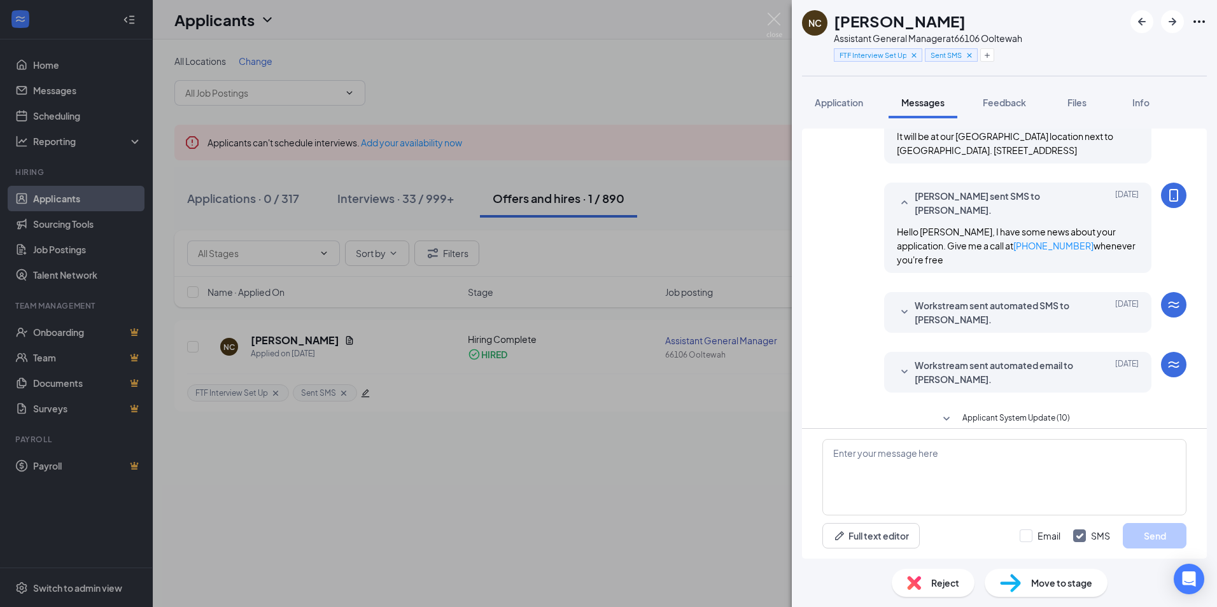
click at [981, 412] on span "Applicant System Update (10)" at bounding box center [1016, 419] width 108 height 15
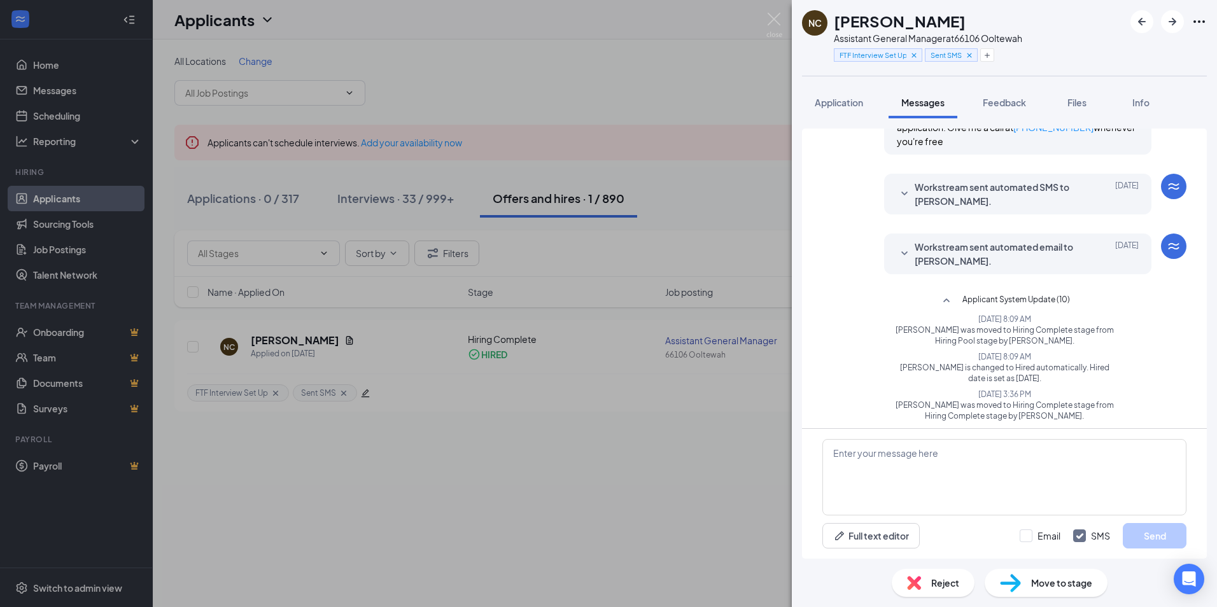
scroll to position [616, 0]
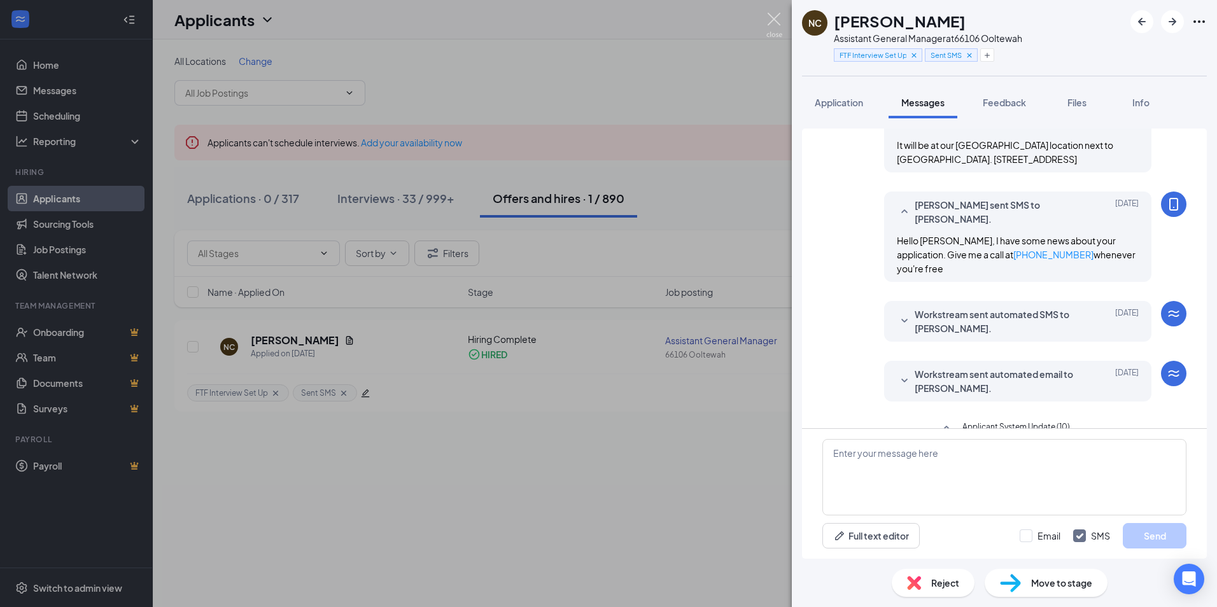
click at [773, 17] on img at bounding box center [774, 25] width 16 height 25
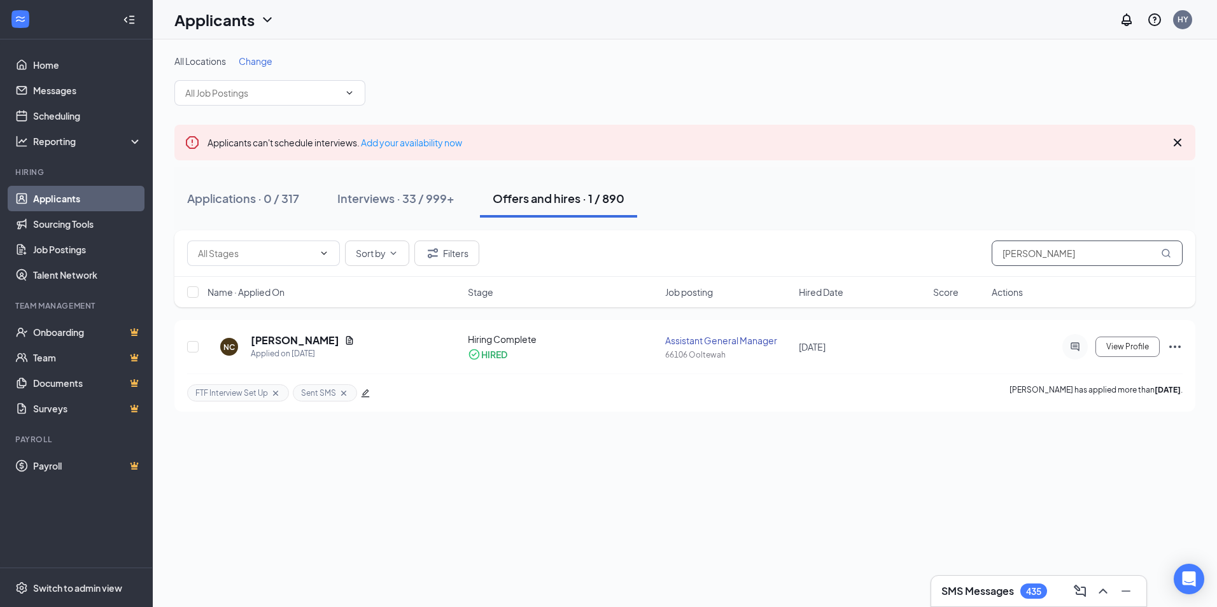
click at [1076, 258] on input "[PERSON_NAME]" at bounding box center [1087, 253] width 191 height 25
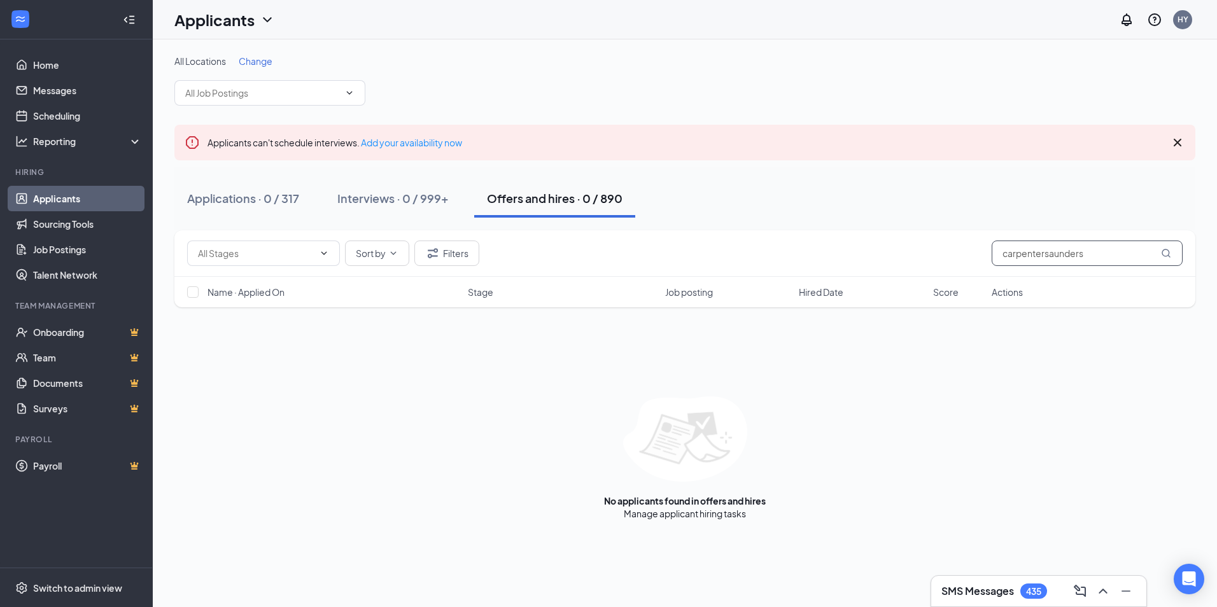
drag, startPoint x: 1085, startPoint y: 253, endPoint x: 961, endPoint y: 255, distance: 124.1
click at [961, 255] on div "Sort by Filters carpentersaunders" at bounding box center [685, 253] width 996 height 25
drag, startPoint x: 1063, startPoint y: 255, endPoint x: 969, endPoint y: 254, distance: 94.2
click at [969, 254] on div "Sort by [PERSON_NAME]" at bounding box center [685, 253] width 996 height 25
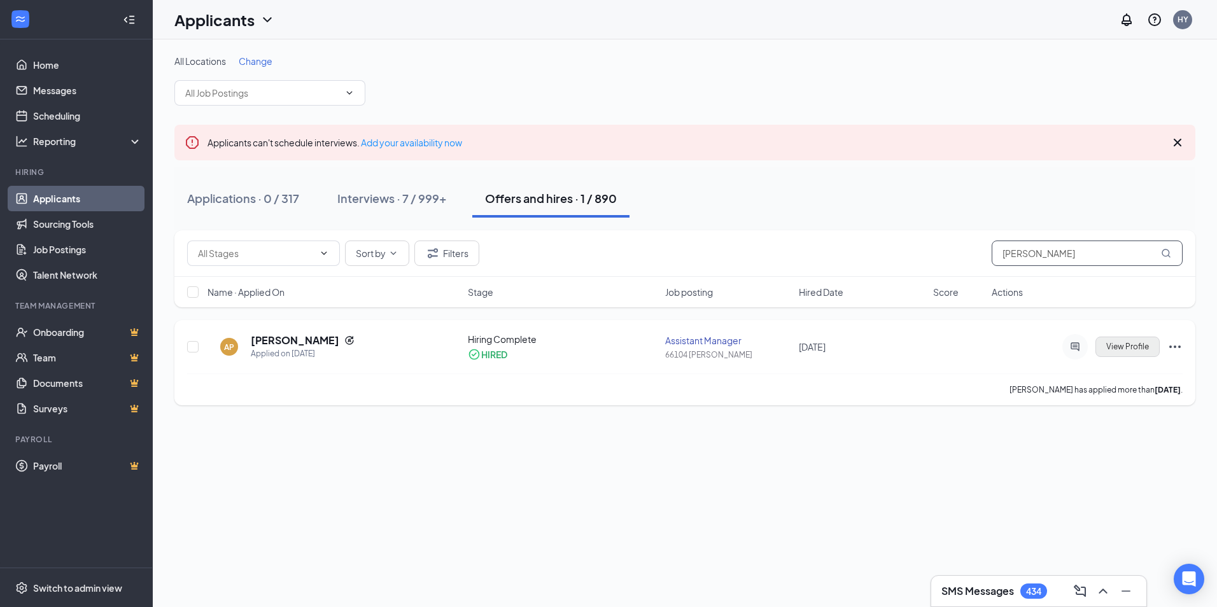
type input "[PERSON_NAME]"
click at [1127, 347] on span "View Profile" at bounding box center [1127, 346] width 43 height 9
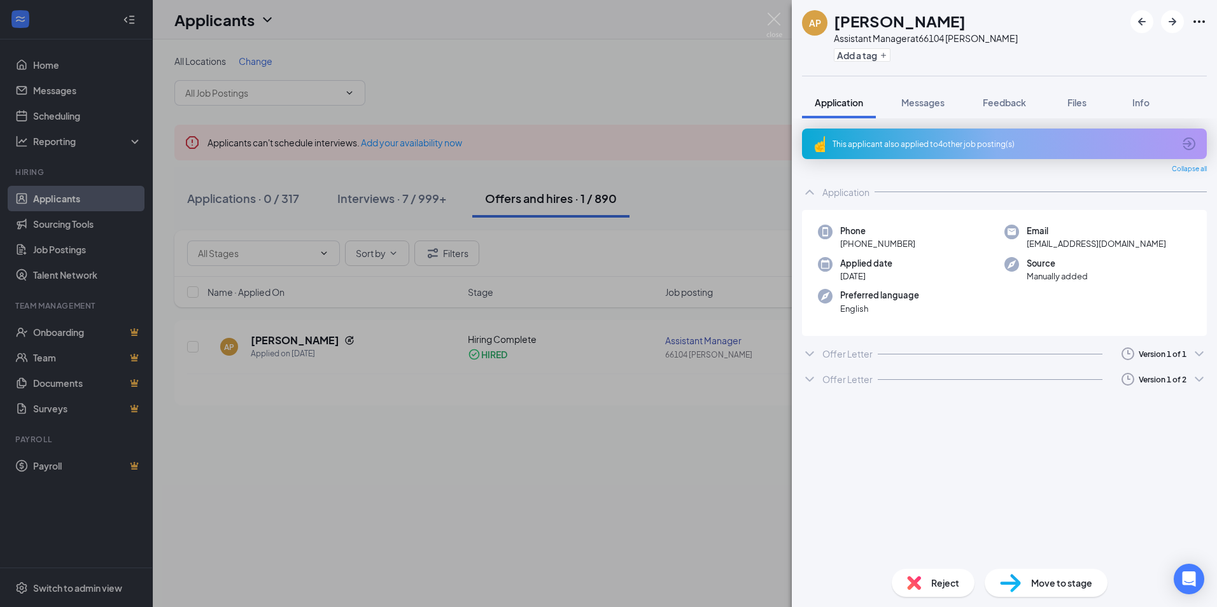
click at [820, 355] on div "Offer Letter Version 1 of 1" at bounding box center [1004, 353] width 405 height 25
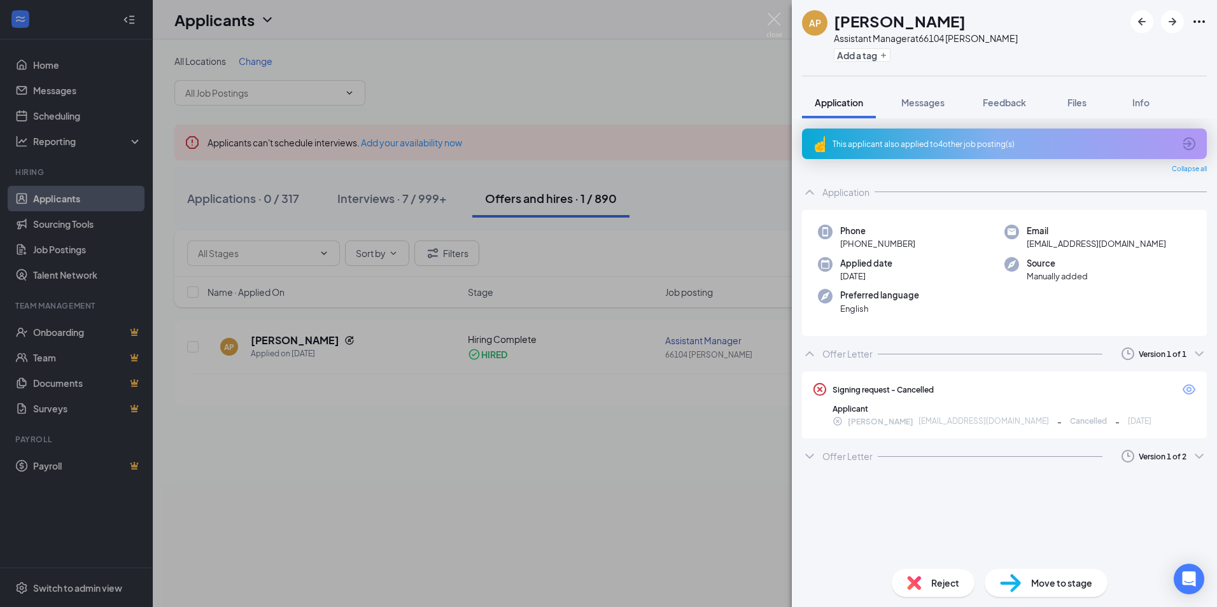
click at [823, 458] on div "Offer Letter" at bounding box center [847, 456] width 50 height 13
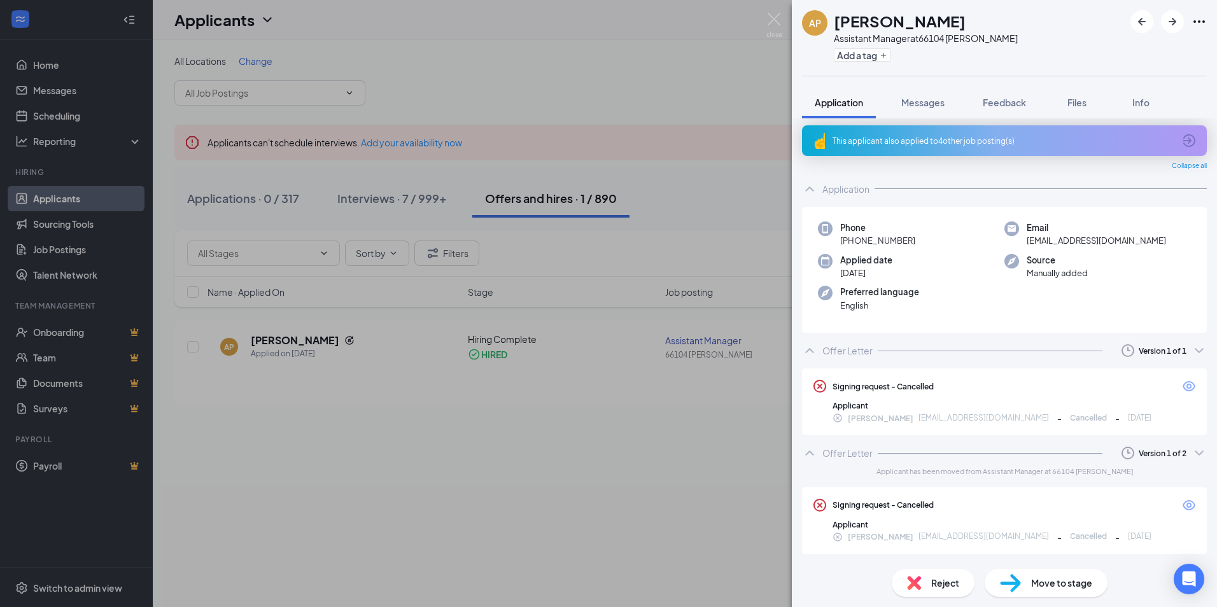
scroll to position [4, 0]
click at [1181, 505] on icon "Eye" at bounding box center [1188, 504] width 15 height 15
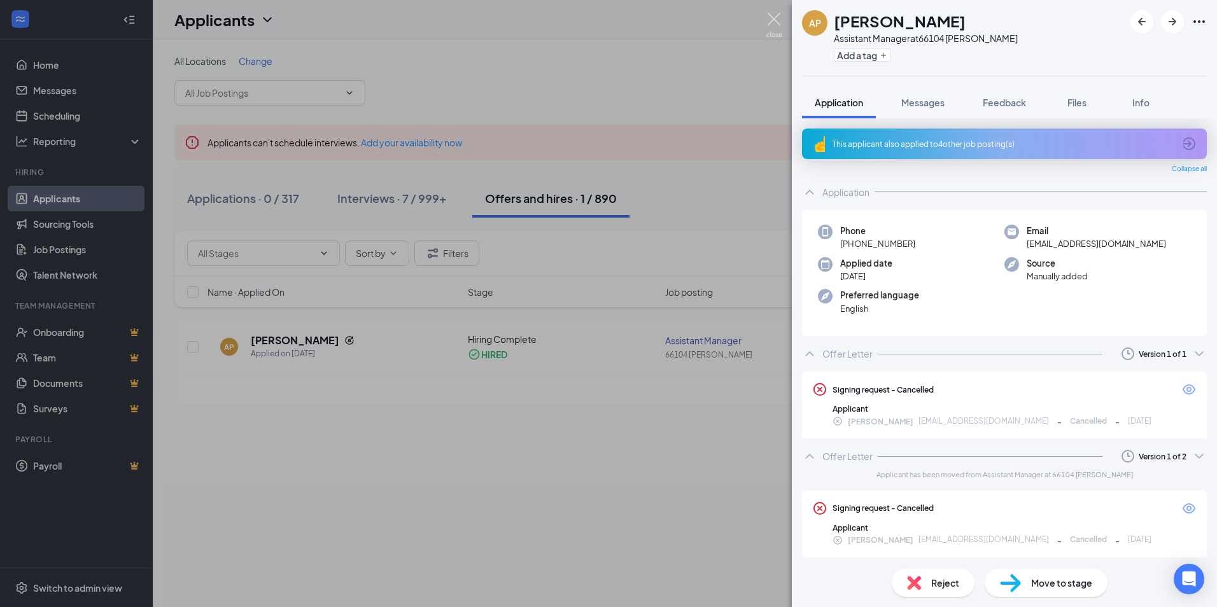
drag, startPoint x: 776, startPoint y: 17, endPoint x: 769, endPoint y: 13, distance: 8.0
click at [776, 17] on img at bounding box center [774, 25] width 16 height 25
